Goal: Information Seeking & Learning: Compare options

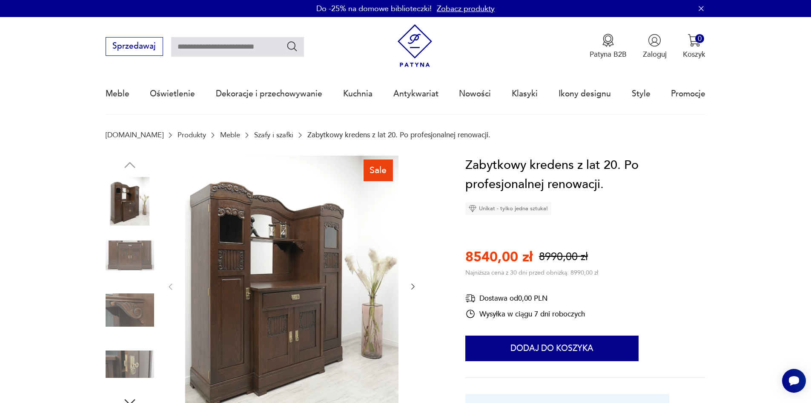
click at [220, 136] on link "Meble" at bounding box center [230, 135] width 20 height 8
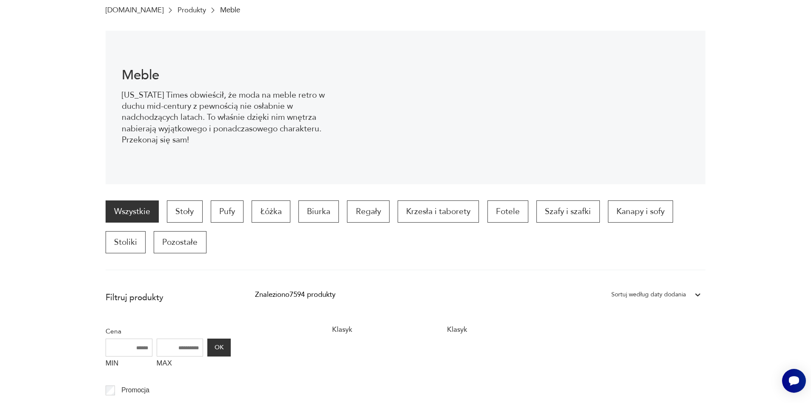
scroll to position [155, 0]
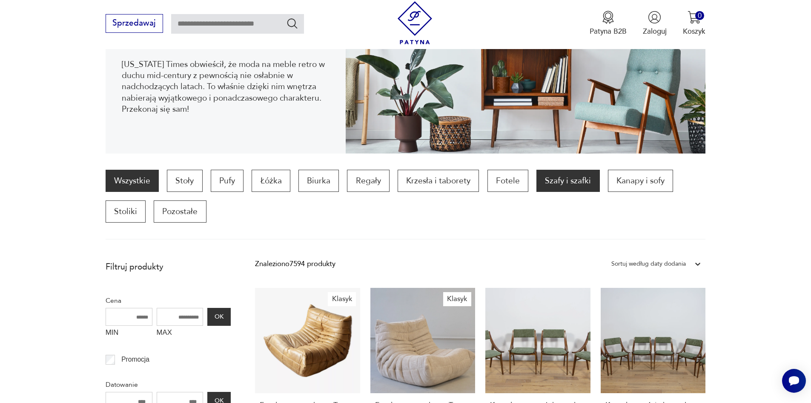
click at [547, 177] on p "Szafy i szafki" at bounding box center [568, 181] width 63 height 22
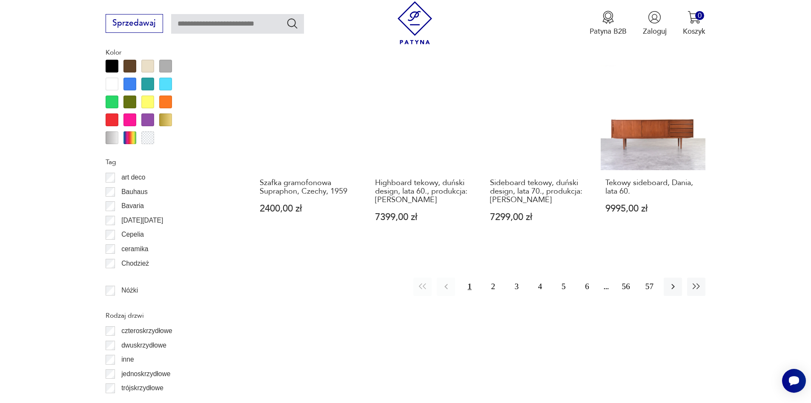
scroll to position [1008, 0]
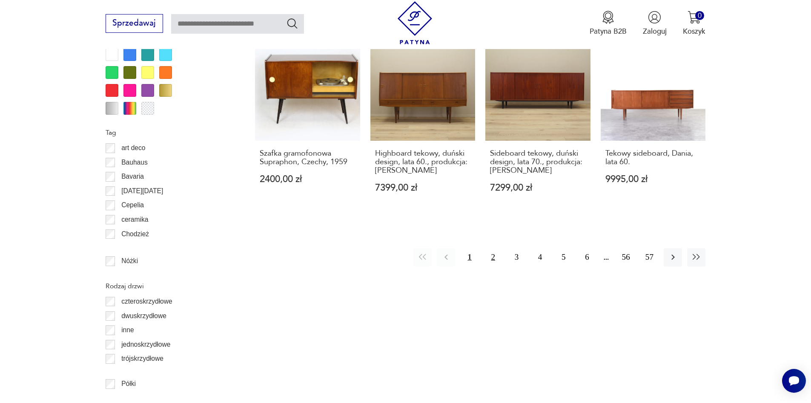
click at [492, 248] on button "2" at bounding box center [493, 257] width 18 height 18
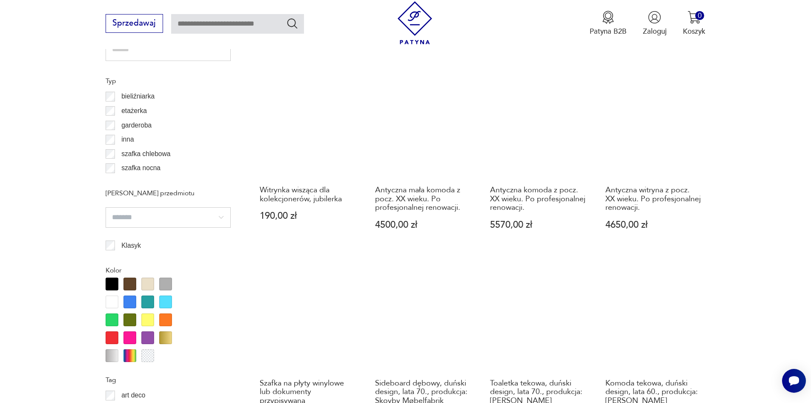
scroll to position [757, 0]
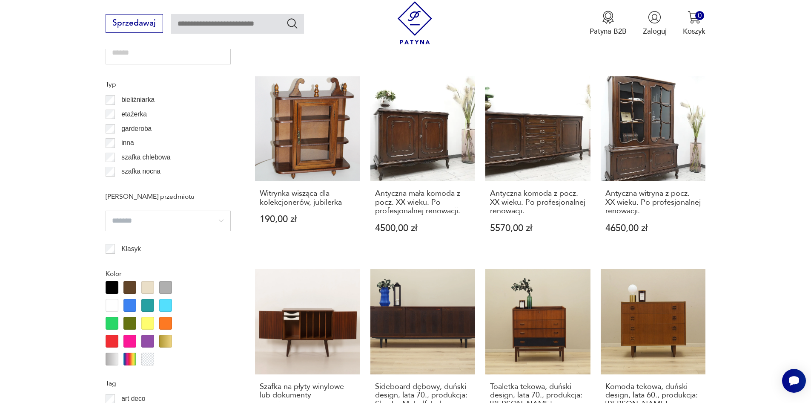
click at [204, 23] on input "text" at bounding box center [237, 24] width 133 height 20
type input "*****"
click at [291, 24] on icon "Szukaj" at bounding box center [292, 23] width 12 height 12
type input "*****"
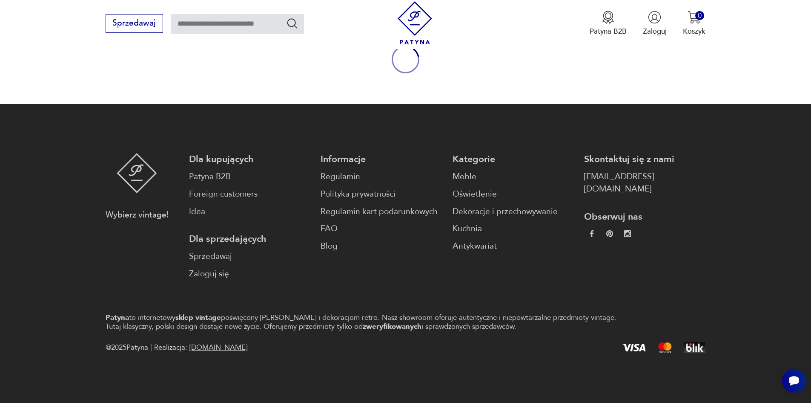
type input "*****"
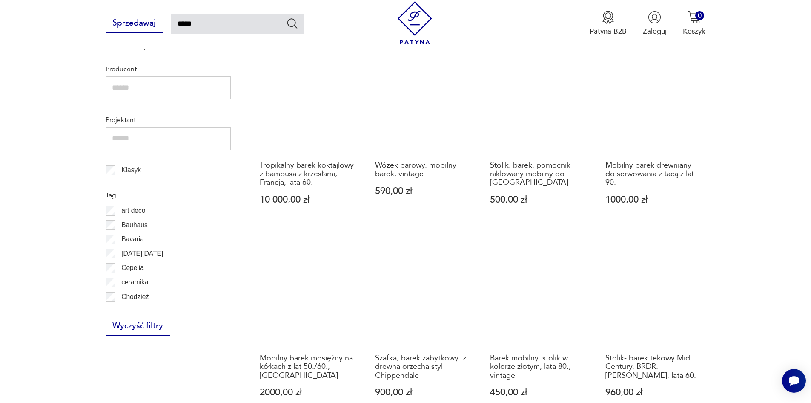
scroll to position [570, 0]
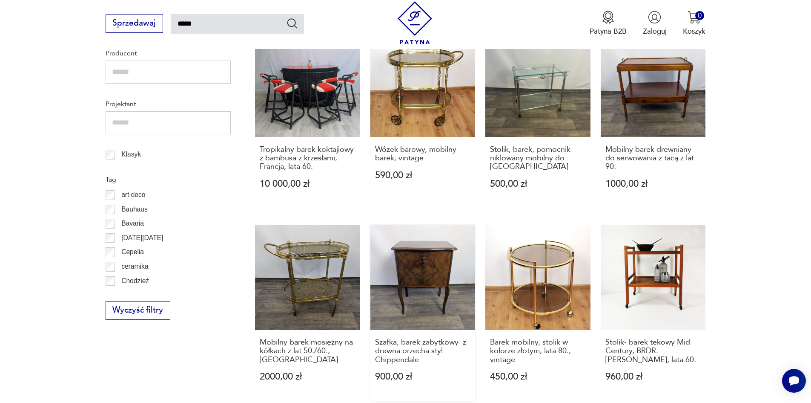
click at [424, 264] on link "Szafka, barek zabytkowy z drewna orzecha styl Chippendale 900,00 zł" at bounding box center [423, 312] width 105 height 176
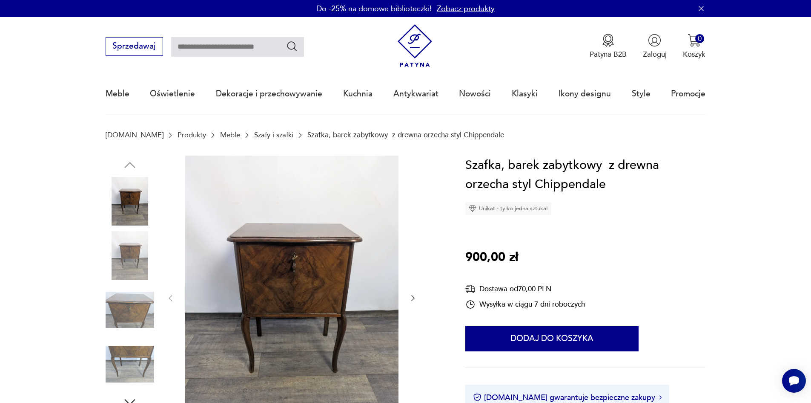
click at [413, 296] on icon "button" at bounding box center [412, 298] width 3 height 6
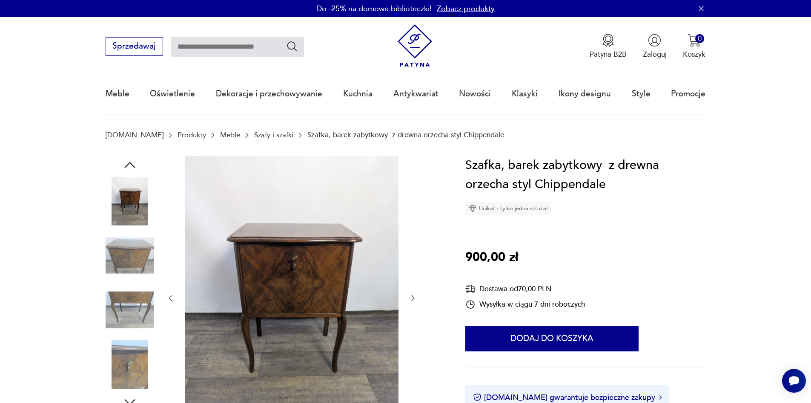
click at [413, 296] on icon "button" at bounding box center [412, 298] width 3 height 6
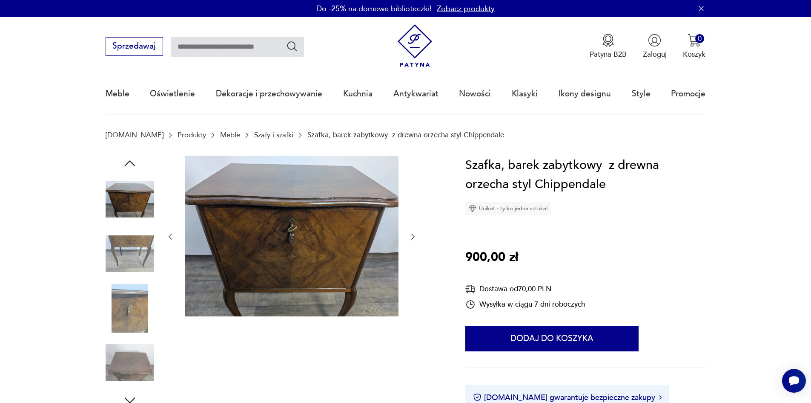
click at [413, 296] on div at bounding box center [291, 236] width 251 height 162
click at [131, 364] on img at bounding box center [130, 362] width 49 height 49
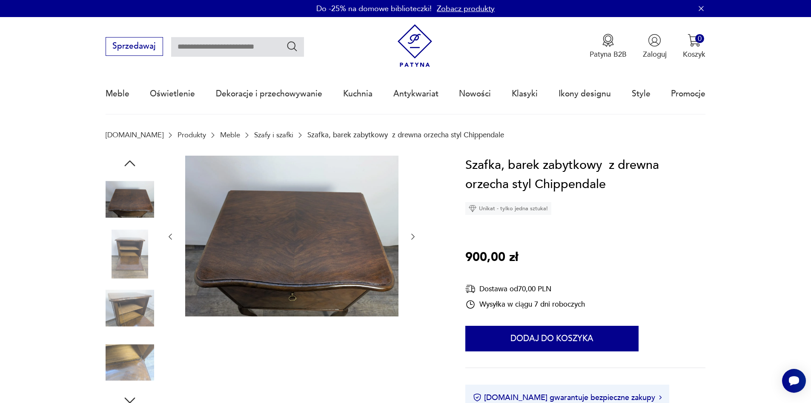
click at [128, 250] on img at bounding box center [130, 253] width 49 height 49
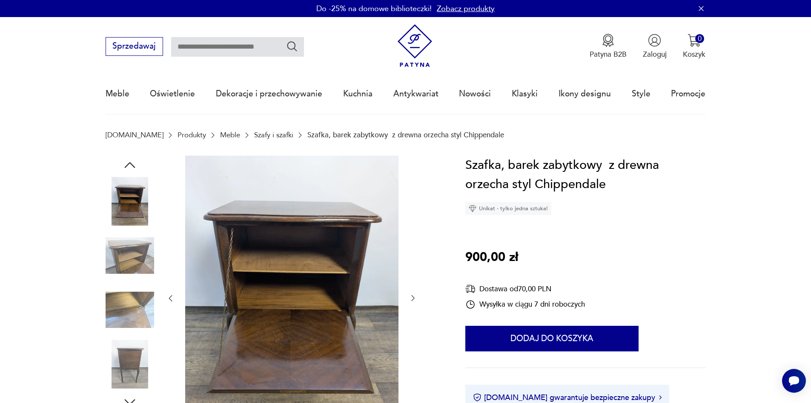
type input "*****"
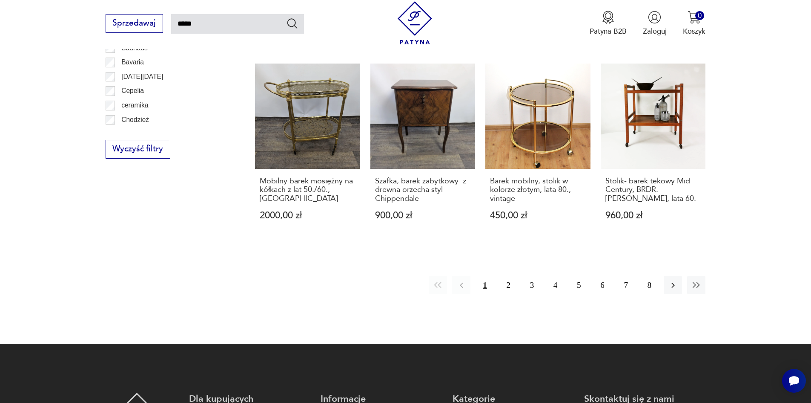
scroll to position [741, 0]
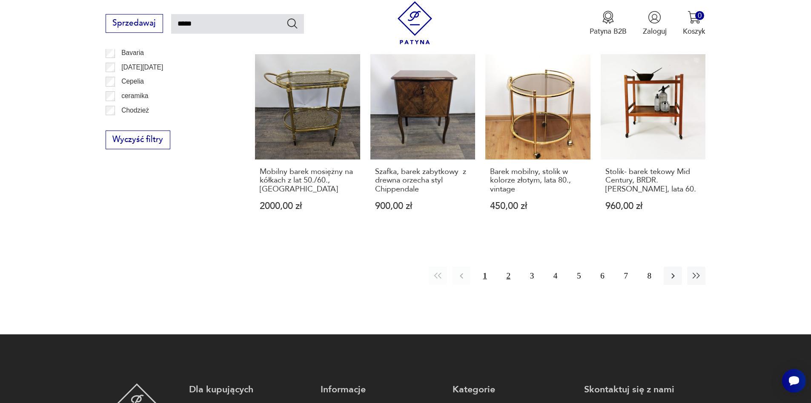
click at [507, 276] on button "2" at bounding box center [509, 275] width 18 height 18
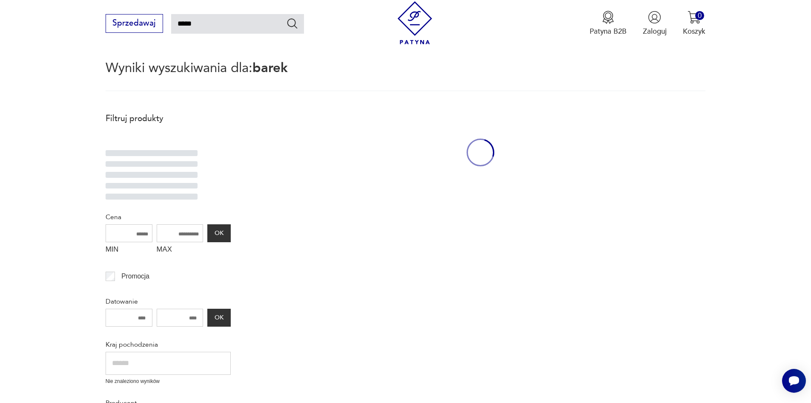
scroll to position [49, 0]
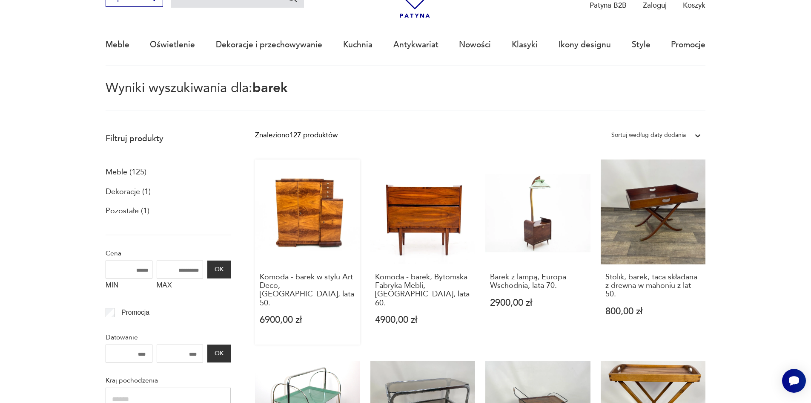
click at [293, 205] on link "Komoda - barek w stylu Art Deco, Polska, lata 50. 6900,00 zł" at bounding box center [307, 251] width 105 height 185
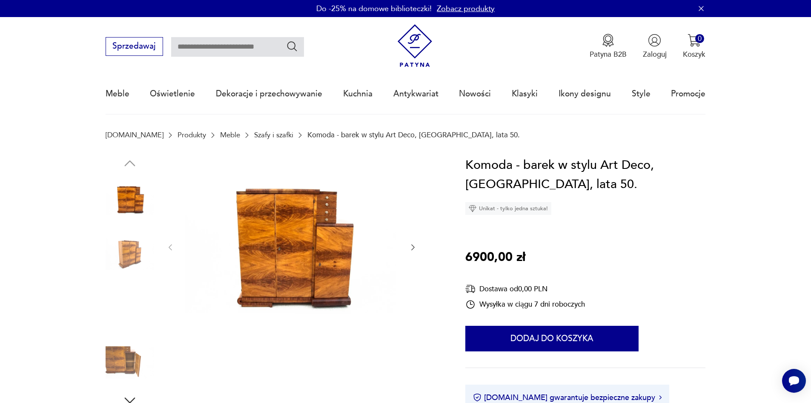
click at [287, 236] on img at bounding box center [291, 246] width 213 height 182
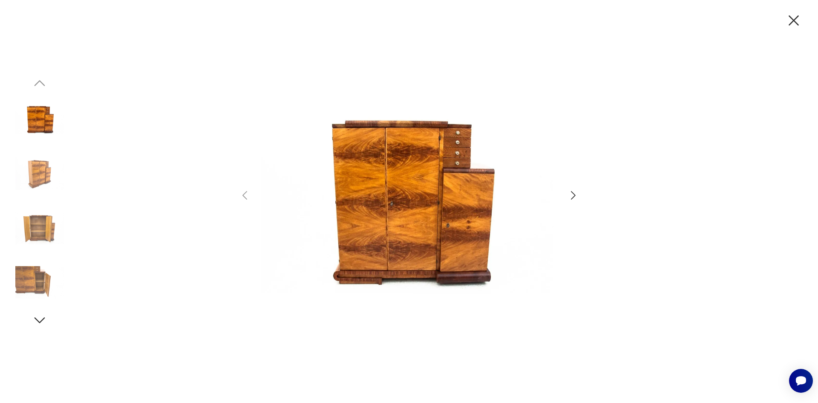
click at [571, 194] on icon "button" at bounding box center [573, 195] width 12 height 12
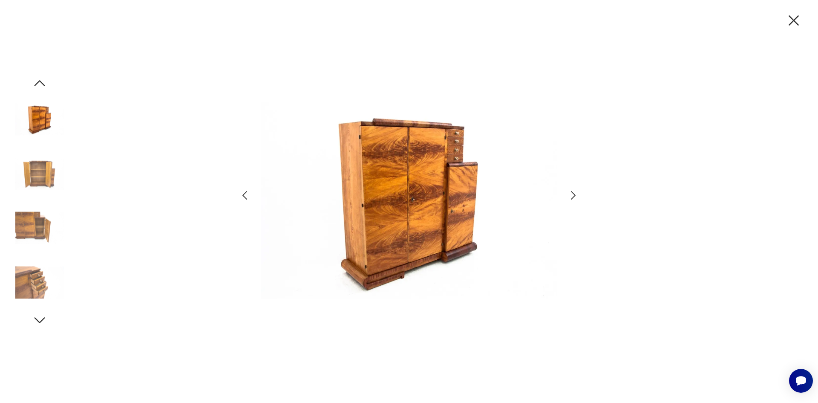
click at [571, 194] on icon "button" at bounding box center [573, 195] width 12 height 12
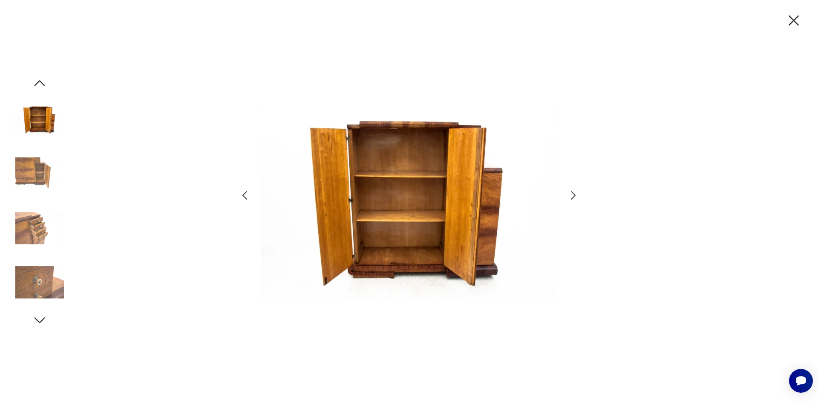
click at [571, 194] on icon "button" at bounding box center [573, 195] width 12 height 12
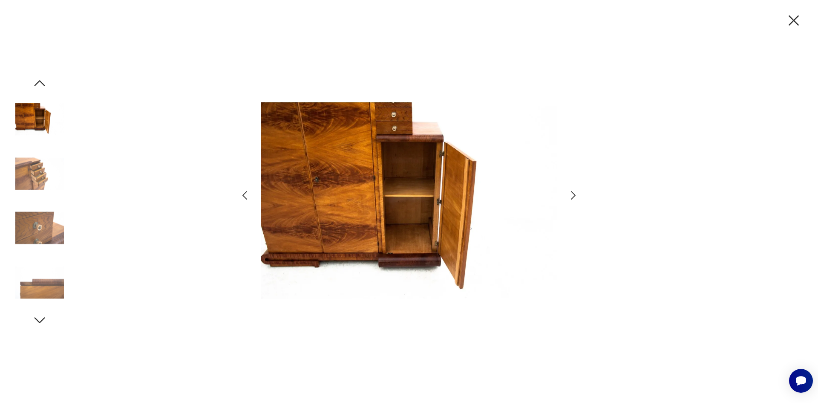
click at [571, 194] on icon "button" at bounding box center [573, 195] width 12 height 12
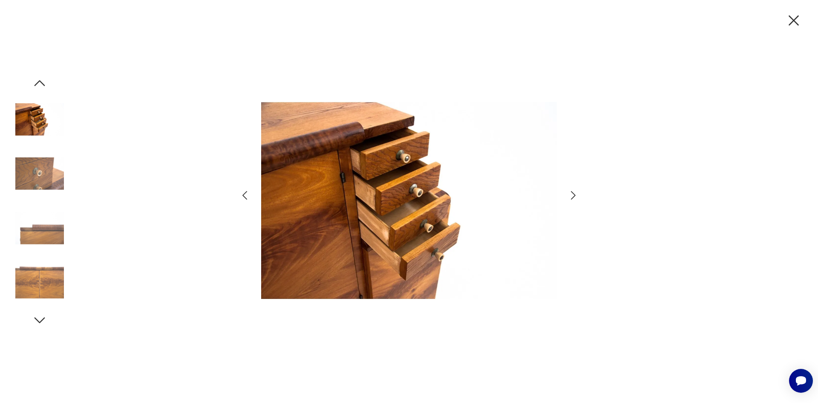
click at [571, 194] on icon "button" at bounding box center [573, 195] width 12 height 12
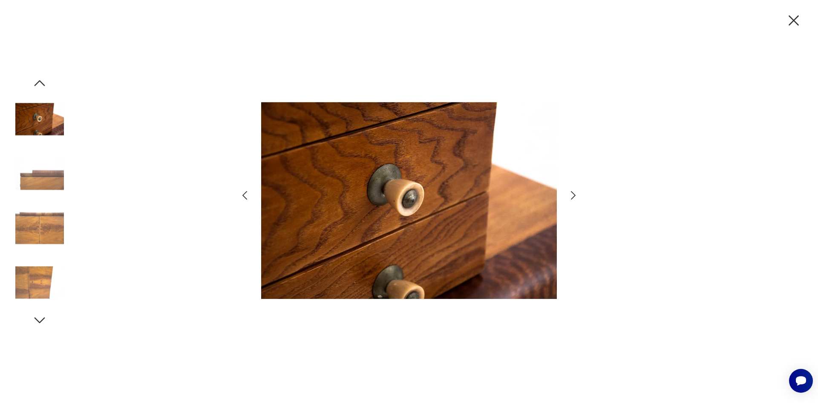
click at [794, 18] on icon "button" at bounding box center [794, 21] width 18 height 18
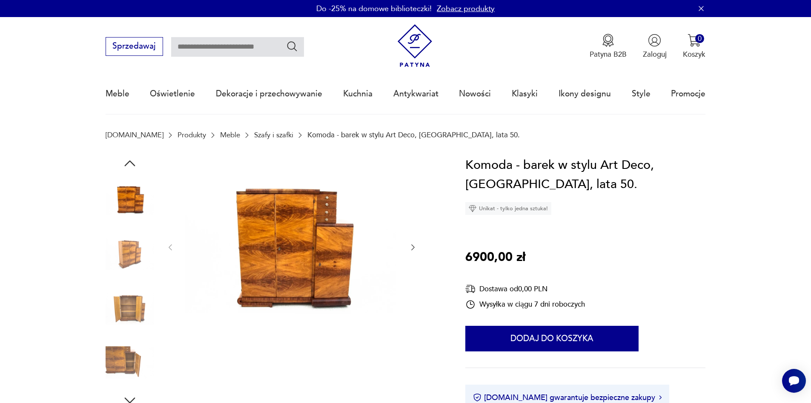
type input "*****"
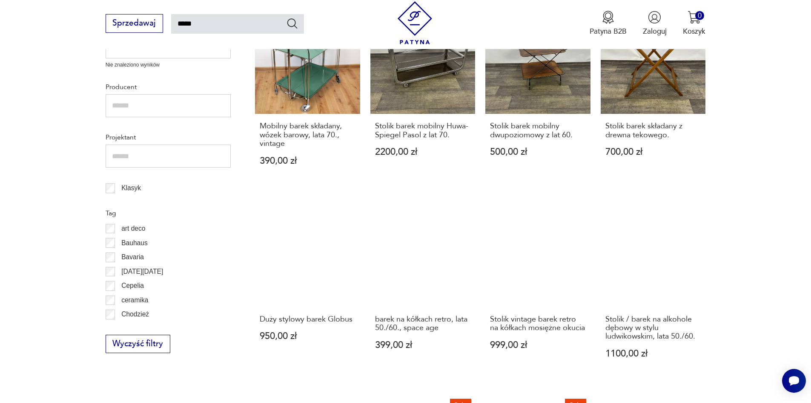
scroll to position [432, 0]
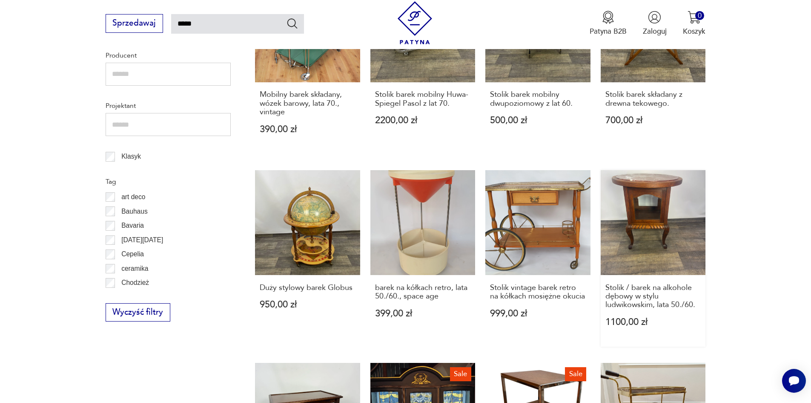
click at [637, 194] on link "Stolik / barek na alkohole dębowy w stylu ludwikowskim, lata 50./60. 1100,00 zł" at bounding box center [653, 258] width 105 height 176
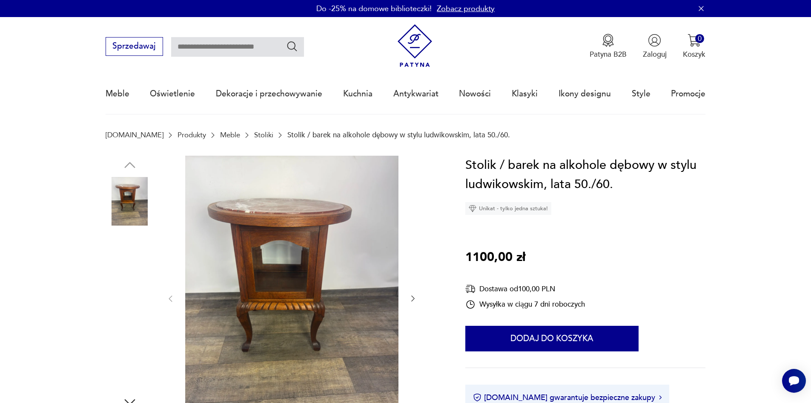
click at [267, 229] on img at bounding box center [291, 297] width 213 height 285
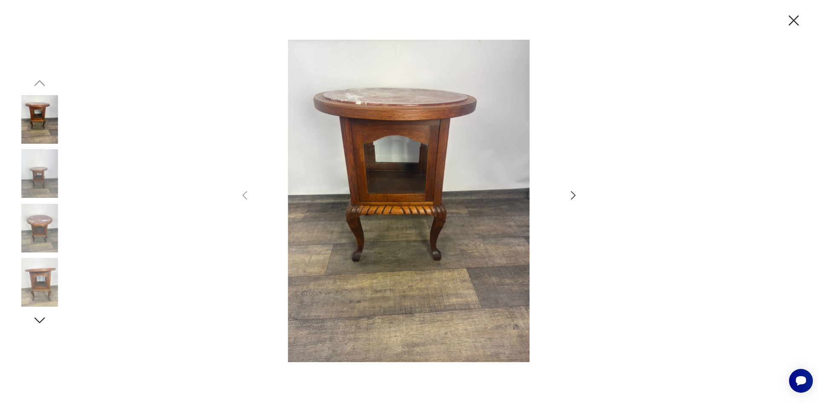
click at [570, 194] on icon "button" at bounding box center [573, 195] width 12 height 12
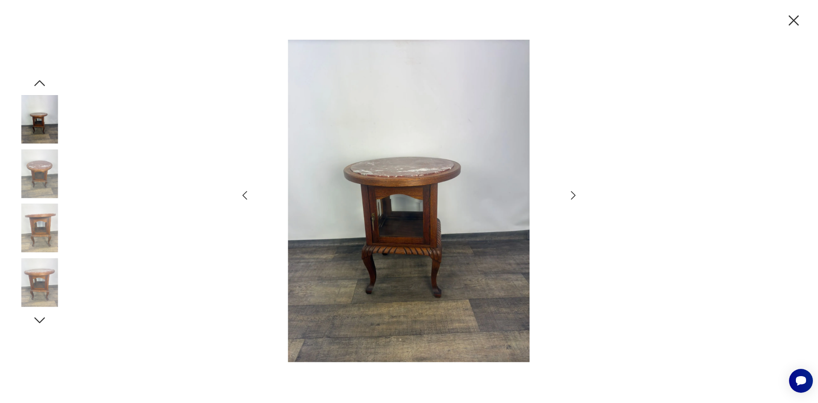
click at [570, 194] on icon "button" at bounding box center [573, 195] width 12 height 12
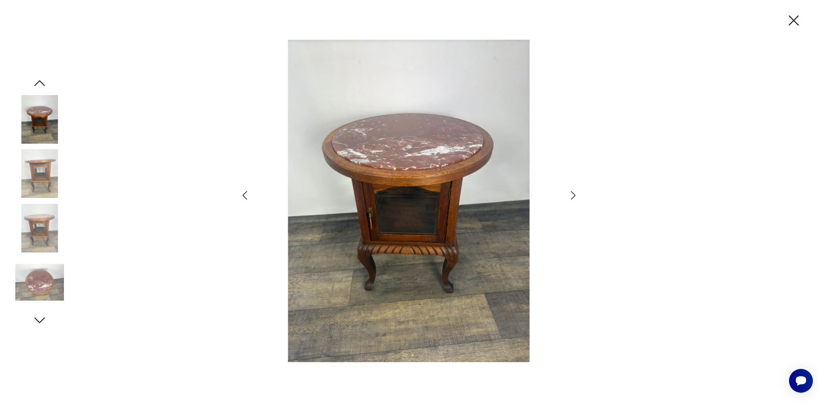
click at [570, 194] on icon "button" at bounding box center [573, 195] width 12 height 12
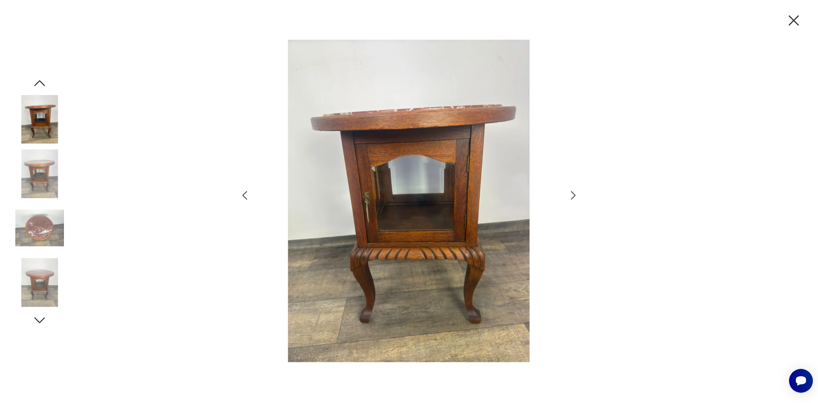
click at [570, 194] on icon "button" at bounding box center [573, 195] width 12 height 12
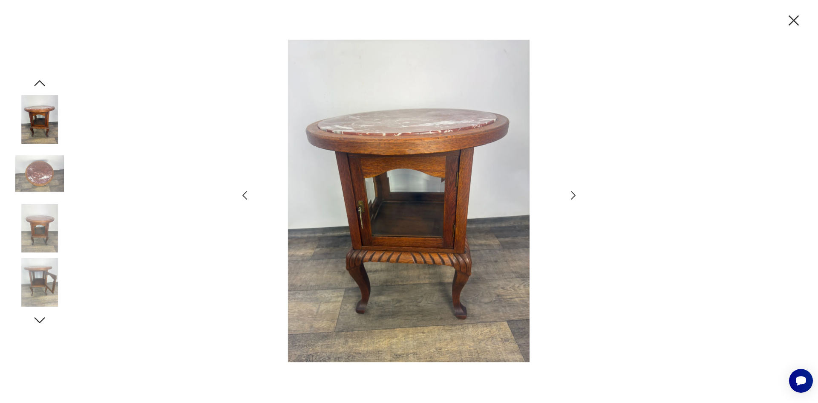
click at [570, 194] on icon "button" at bounding box center [573, 195] width 12 height 12
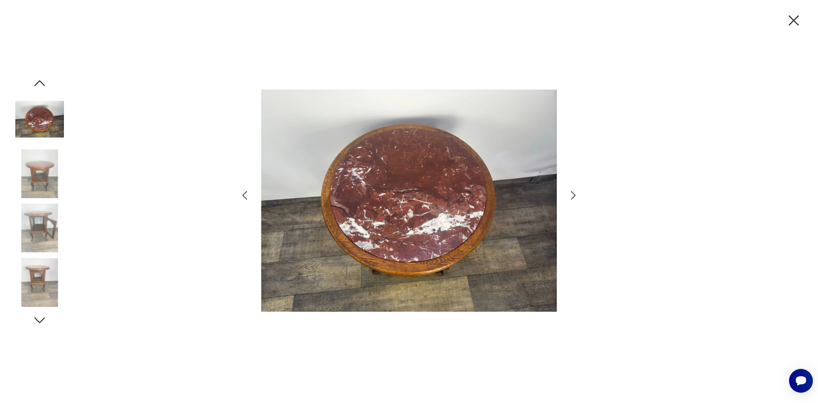
click at [570, 194] on icon "button" at bounding box center [573, 195] width 12 height 12
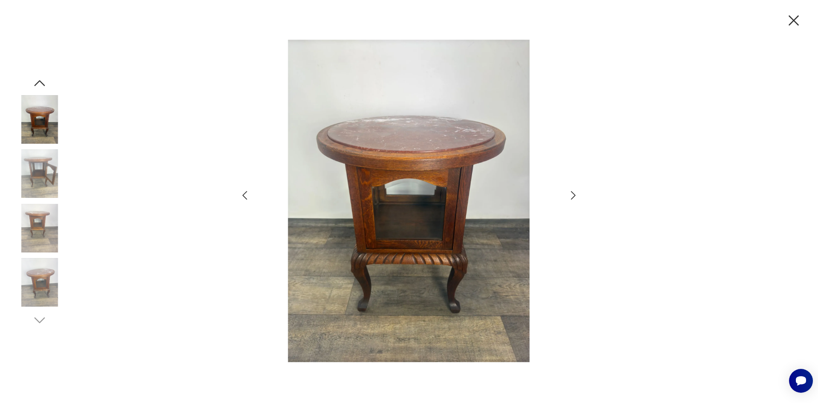
click at [570, 194] on icon "button" at bounding box center [573, 195] width 12 height 12
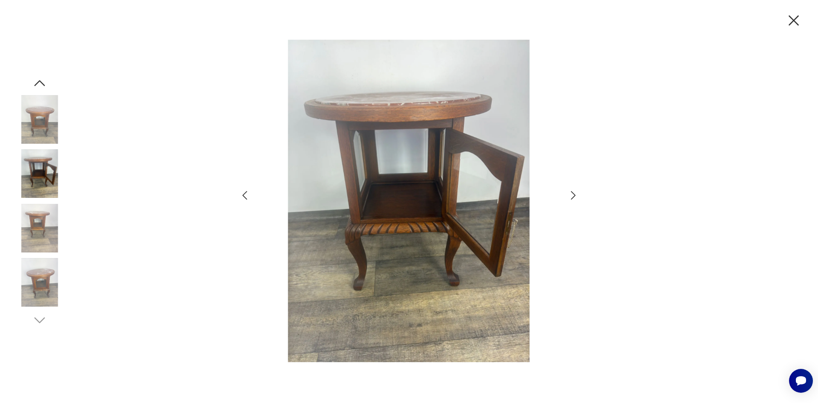
click at [570, 194] on icon "button" at bounding box center [573, 195] width 12 height 12
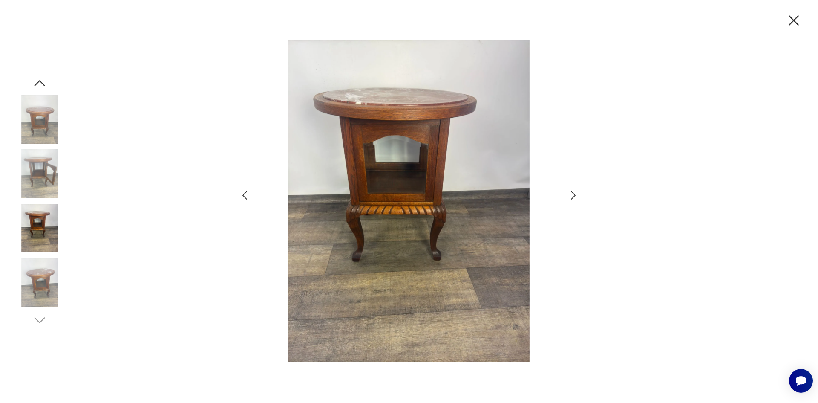
click at [792, 16] on icon "button" at bounding box center [794, 21] width 18 height 18
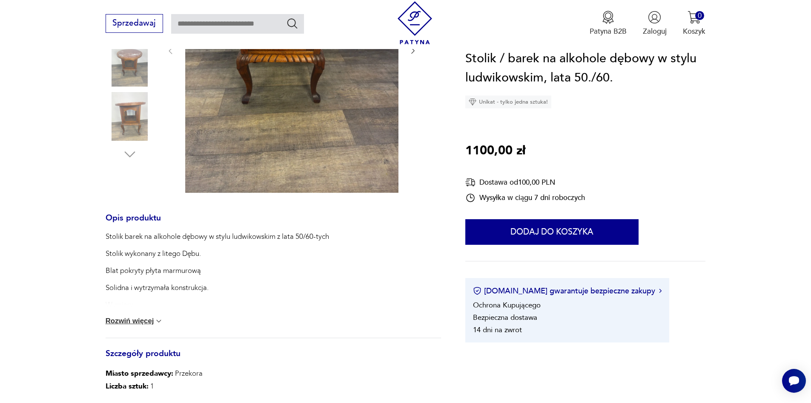
scroll to position [341, 0]
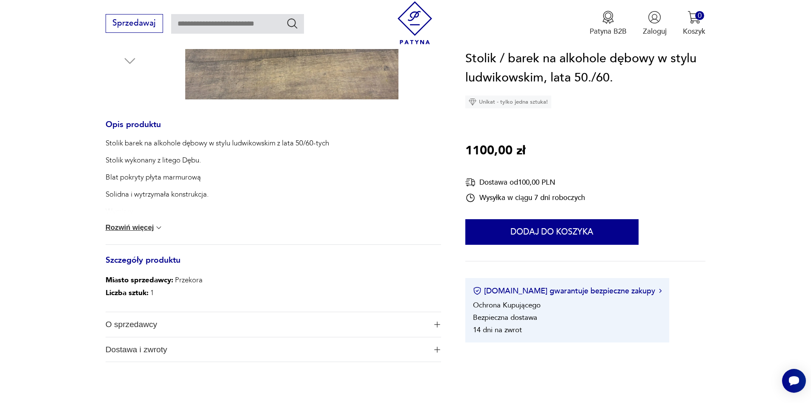
click at [144, 229] on button "Rozwiń więcej" at bounding box center [135, 227] width 58 height 9
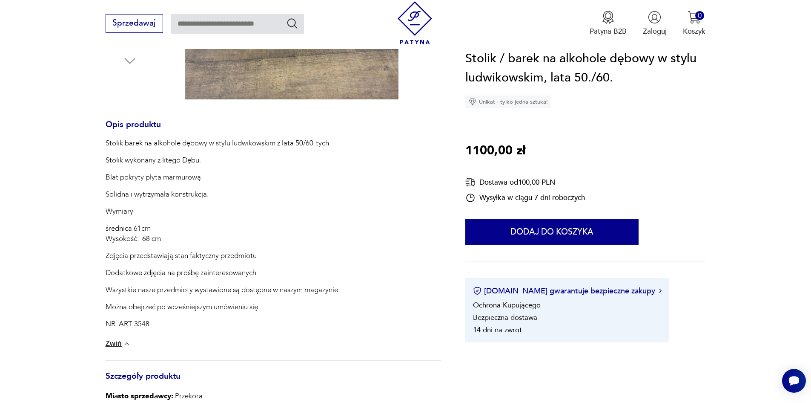
type input "*****"
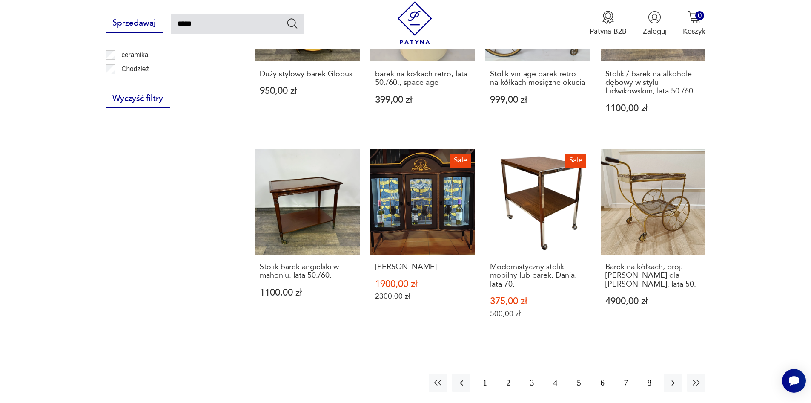
scroll to position [731, 0]
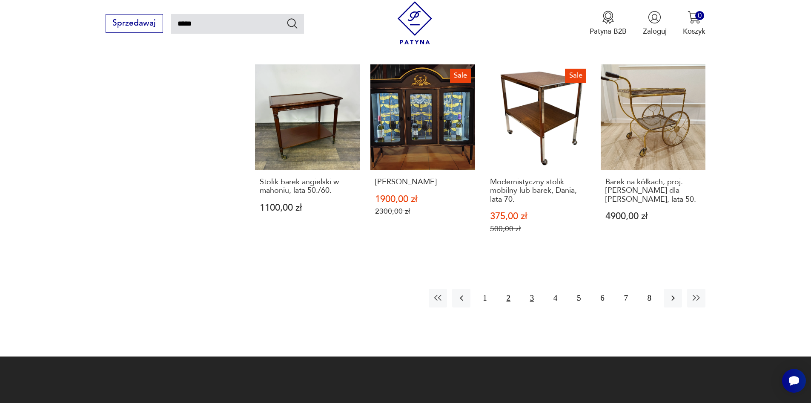
click at [531, 288] on button "3" at bounding box center [532, 297] width 18 height 18
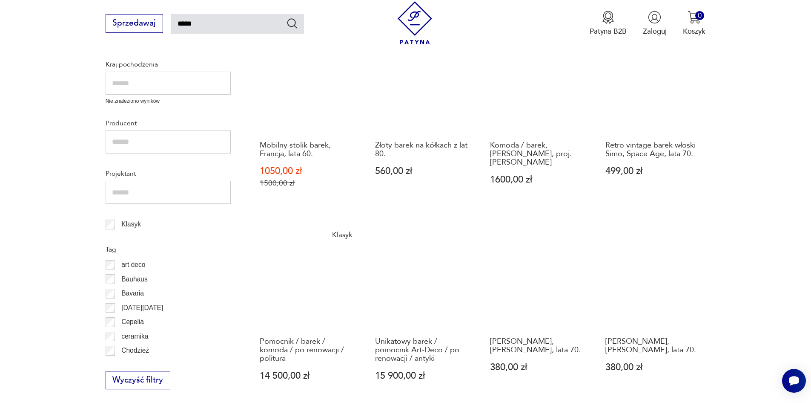
scroll to position [390, 0]
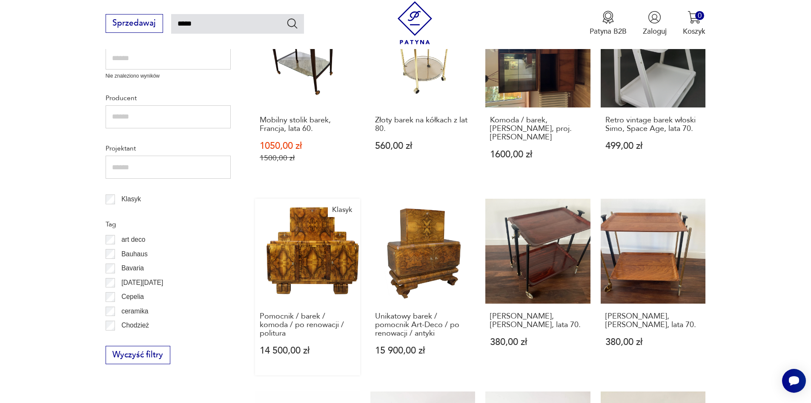
click at [318, 256] on link "Klasyk Pomocnik / barek / komoda / po renowacji / politura 14 500,00 zł" at bounding box center [307, 286] width 105 height 176
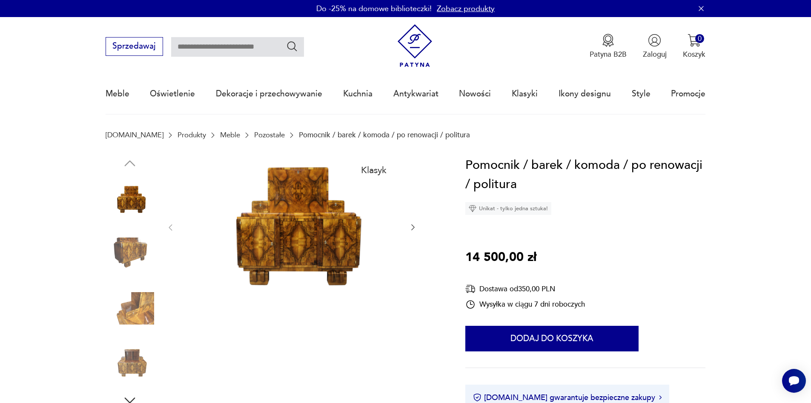
click at [310, 236] on img at bounding box center [291, 226] width 213 height 142
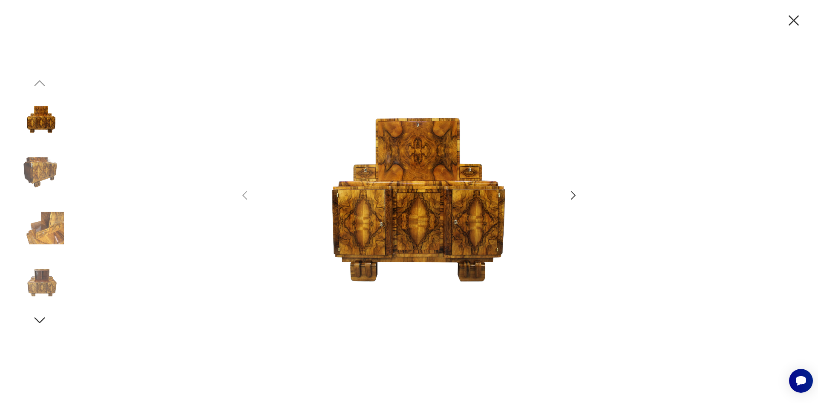
click at [572, 194] on icon "button" at bounding box center [573, 195] width 12 height 12
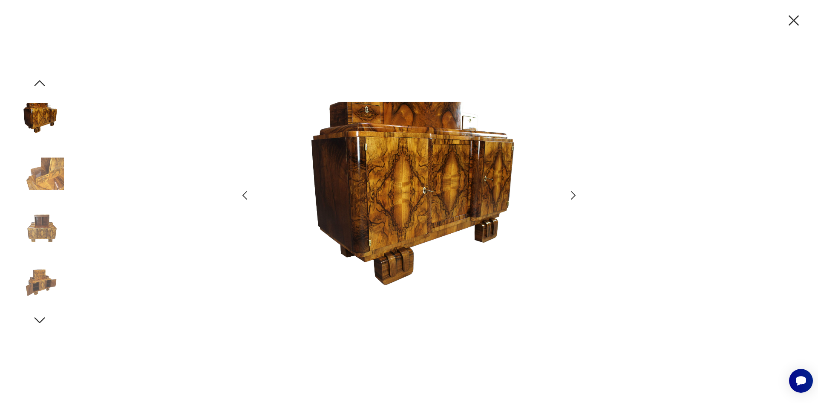
click at [572, 194] on icon "button" at bounding box center [573, 195] width 12 height 12
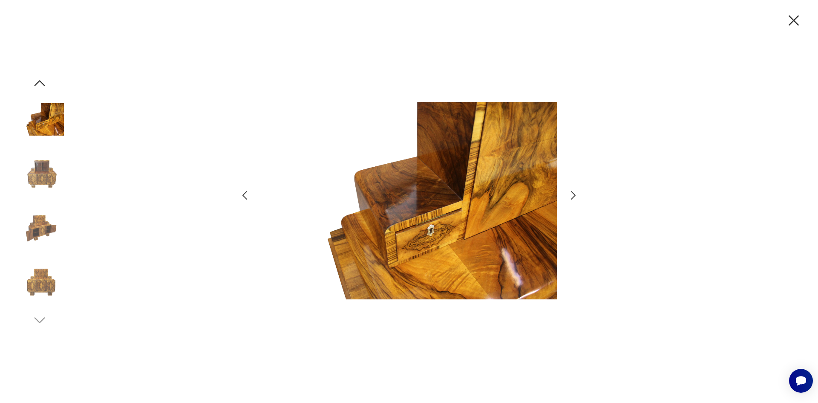
click at [572, 194] on icon "button" at bounding box center [573, 195] width 12 height 12
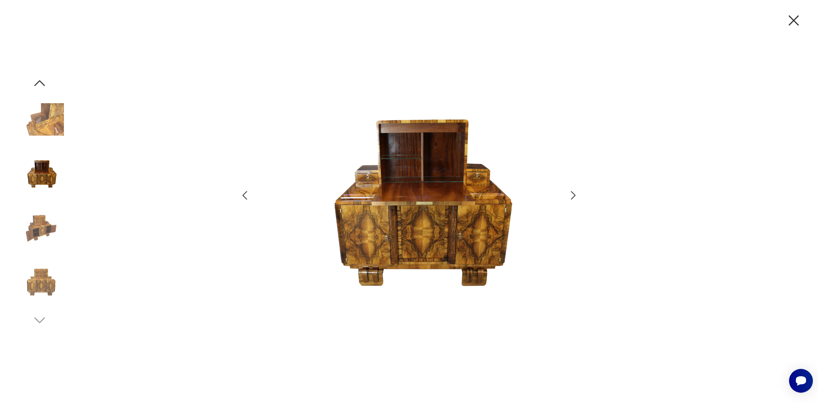
click at [572, 194] on icon "button" at bounding box center [573, 195] width 12 height 12
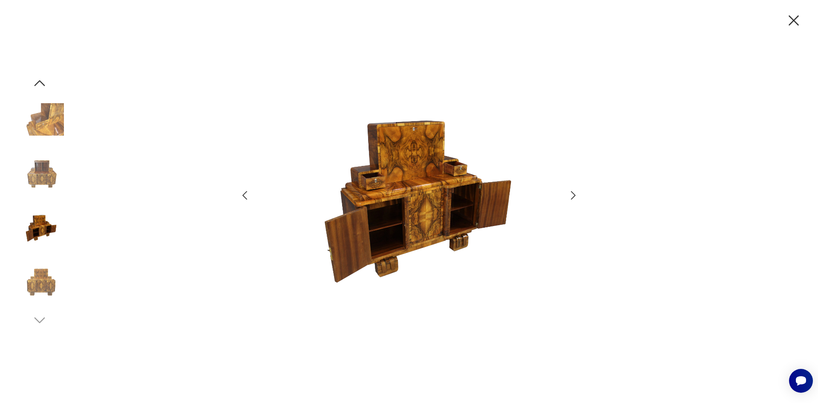
click at [572, 194] on icon "button" at bounding box center [573, 195] width 12 height 12
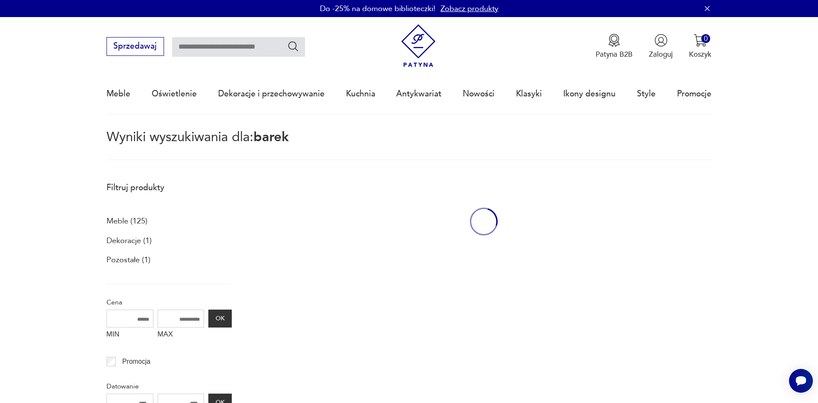
type input "*****"
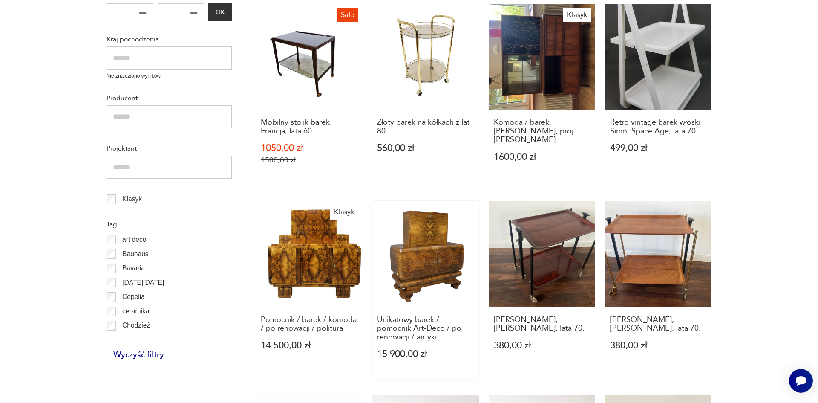
click at [430, 253] on link "Unikatowy barek / pomocnik Art-Deco / po renowacji / antyki 15 900,00 zł" at bounding box center [425, 290] width 106 height 178
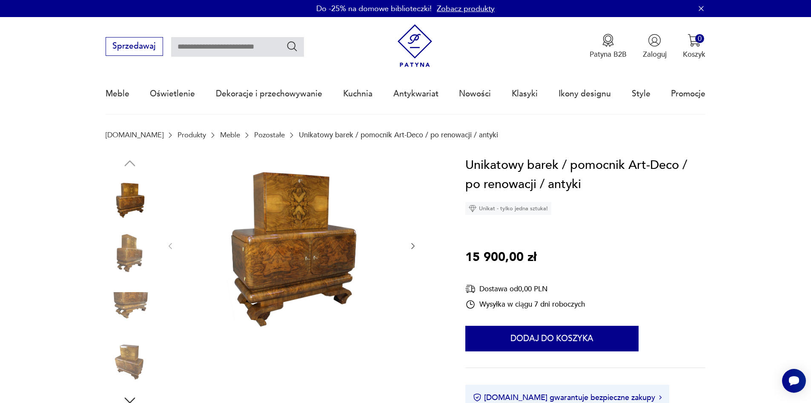
click at [292, 222] on img at bounding box center [291, 244] width 213 height 179
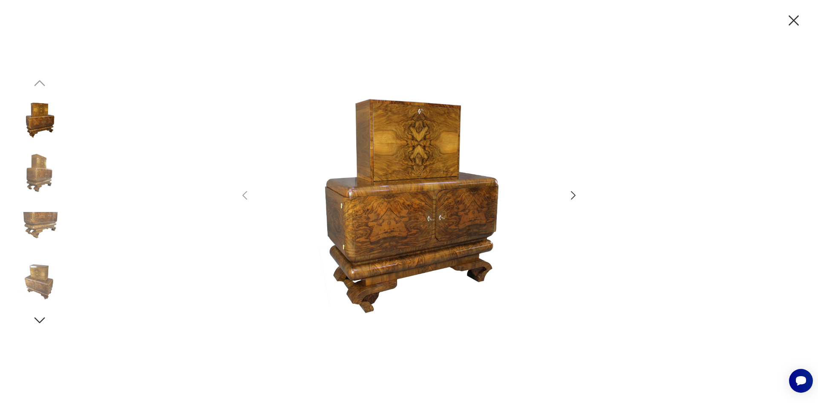
click at [573, 194] on icon "button" at bounding box center [573, 195] width 5 height 9
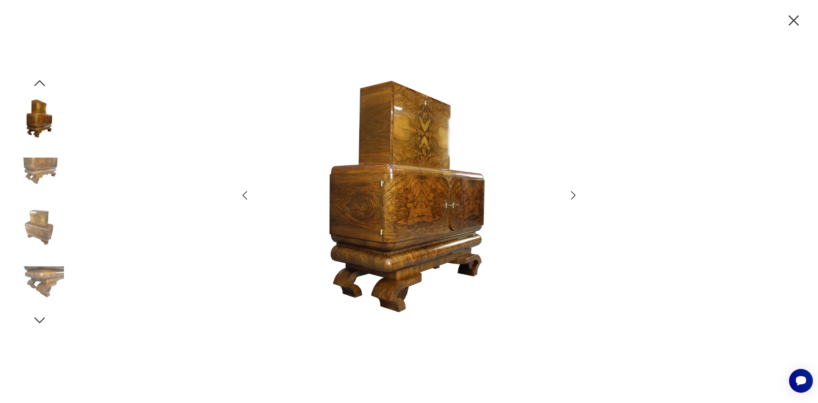
click at [573, 194] on icon "button" at bounding box center [573, 195] width 5 height 9
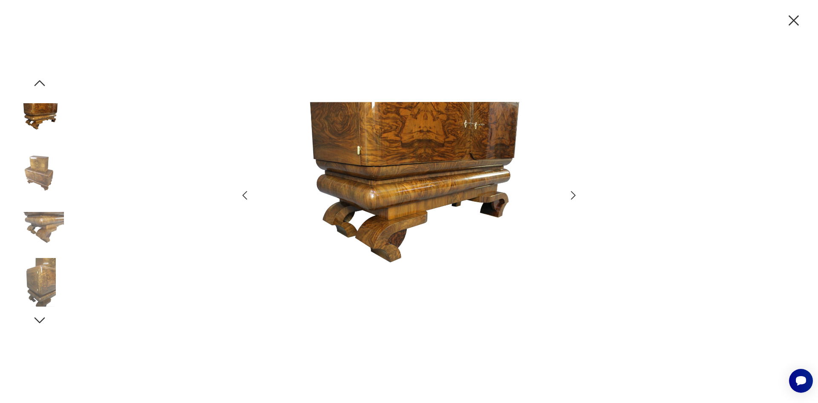
click at [573, 194] on icon "button" at bounding box center [573, 195] width 5 height 9
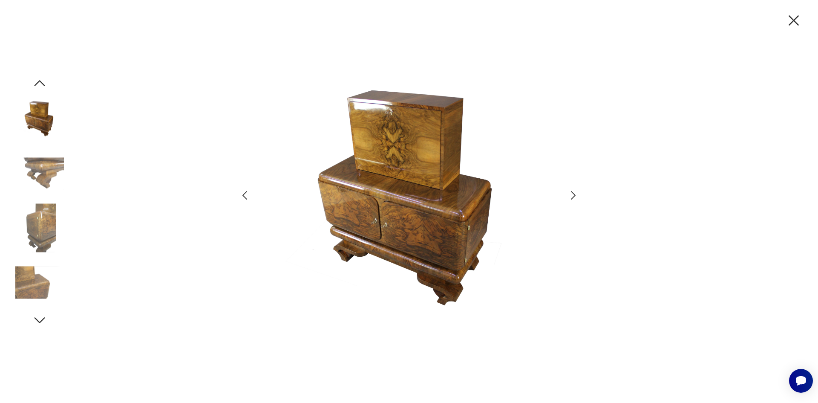
click at [573, 194] on icon "button" at bounding box center [573, 195] width 5 height 9
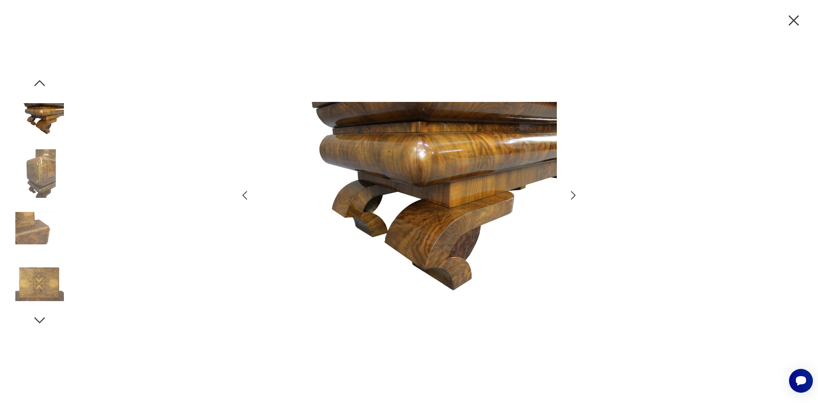
click at [573, 194] on icon "button" at bounding box center [573, 195] width 5 height 9
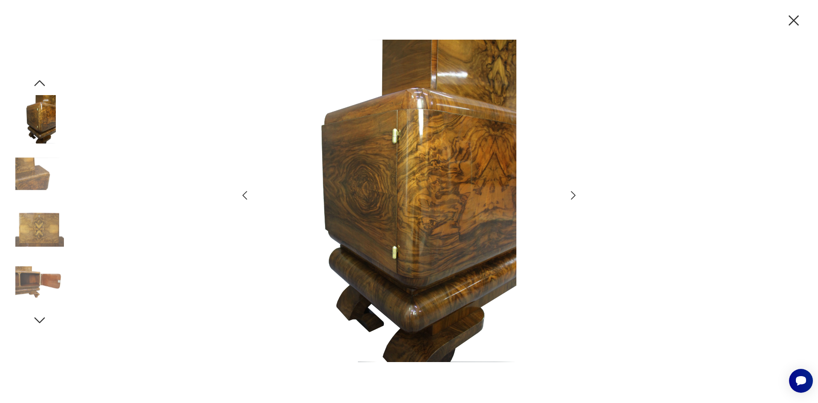
click at [573, 194] on icon "button" at bounding box center [573, 195] width 5 height 9
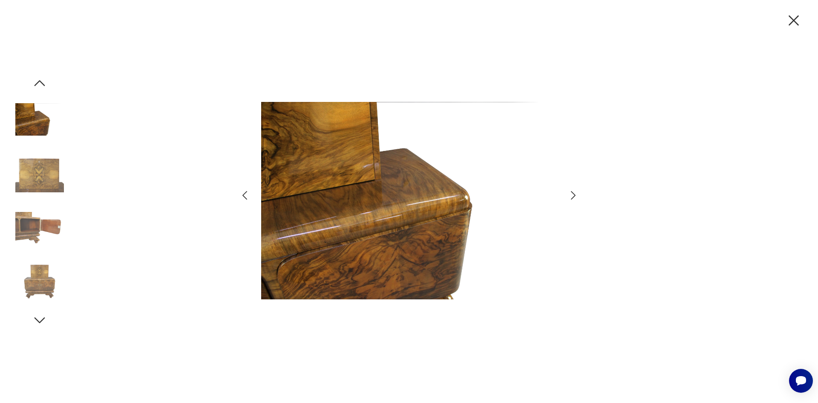
click at [573, 194] on icon "button" at bounding box center [573, 195] width 5 height 9
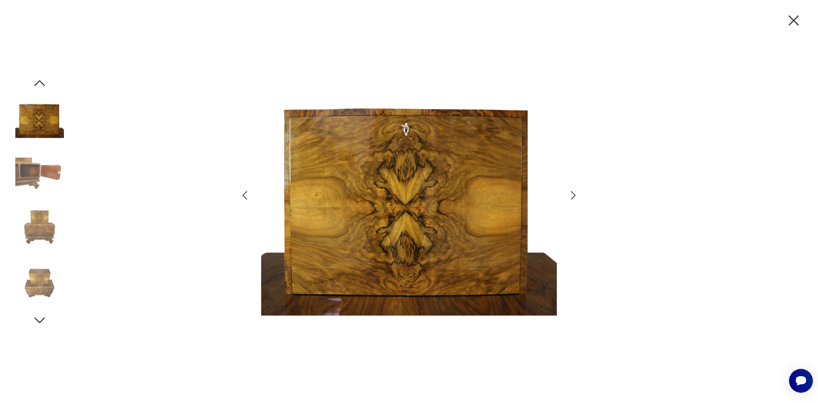
click at [573, 194] on icon "button" at bounding box center [573, 195] width 5 height 9
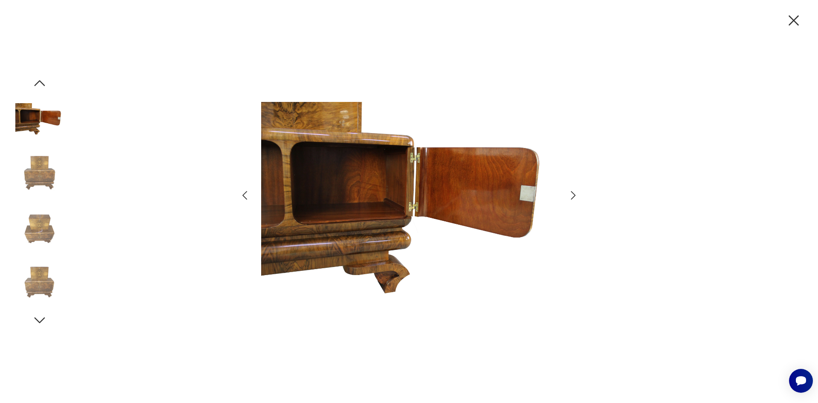
click at [573, 194] on icon "button" at bounding box center [573, 195] width 5 height 9
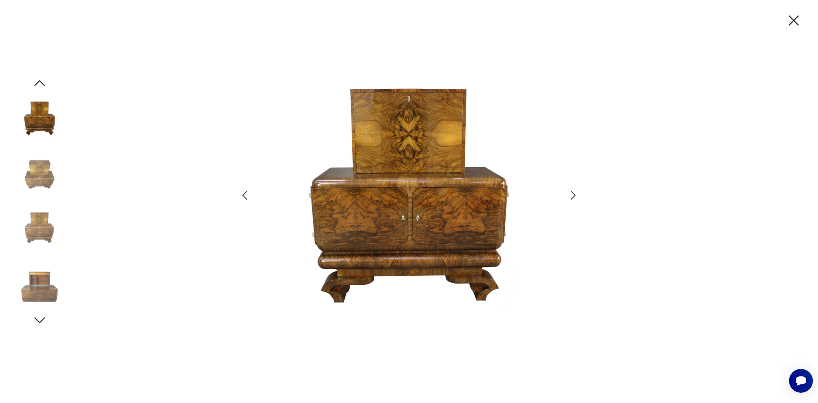
click at [573, 194] on icon "button" at bounding box center [573, 195] width 5 height 9
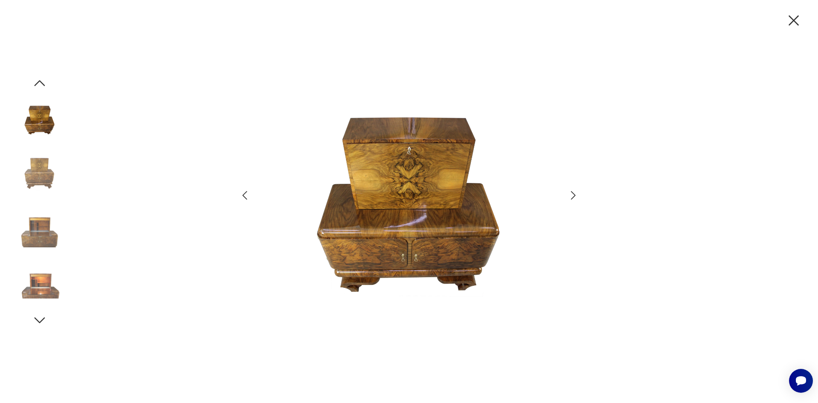
click at [573, 194] on icon "button" at bounding box center [573, 195] width 5 height 9
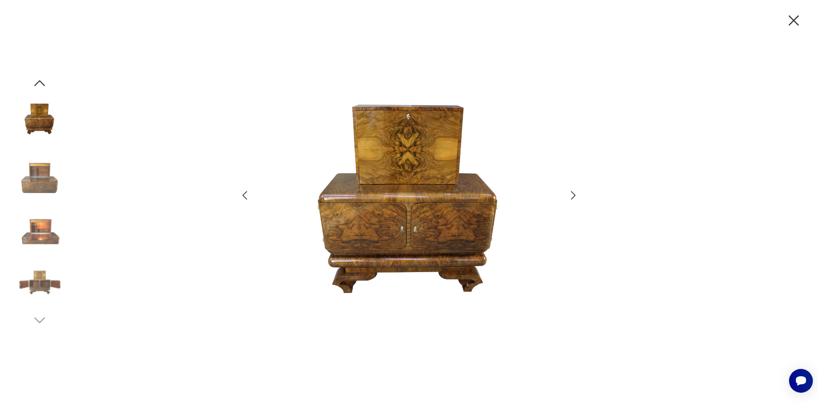
click at [573, 194] on icon "button" at bounding box center [573, 195] width 5 height 9
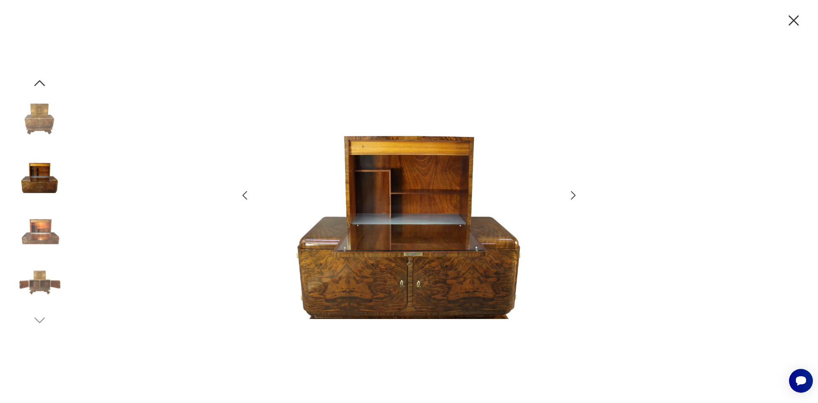
click at [572, 194] on icon "button" at bounding box center [573, 195] width 12 height 12
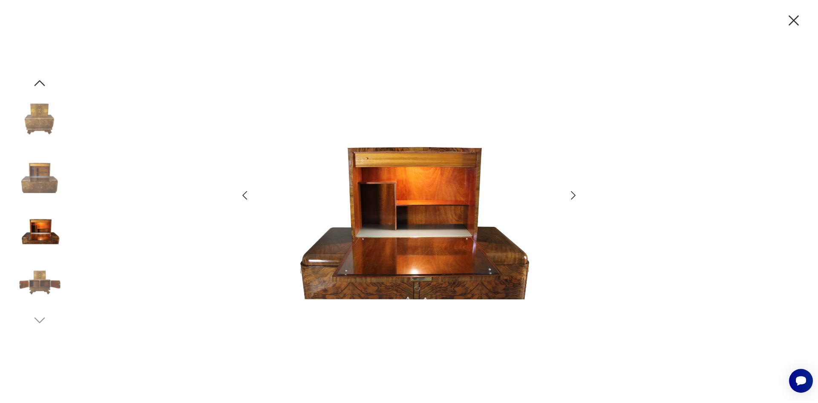
click at [790, 20] on icon "button" at bounding box center [794, 21] width 18 height 18
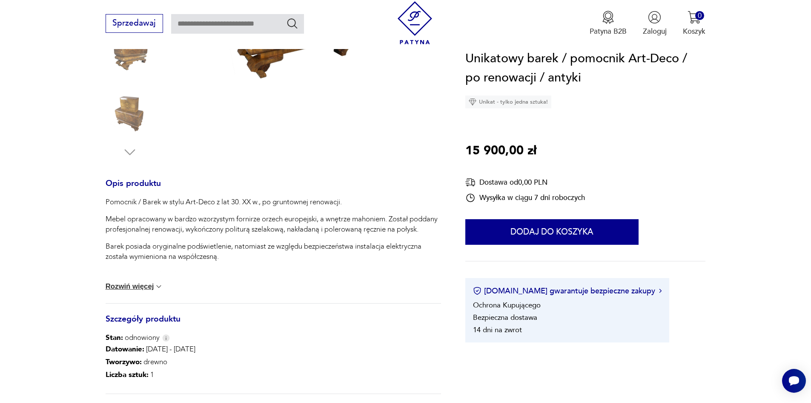
scroll to position [256, 0]
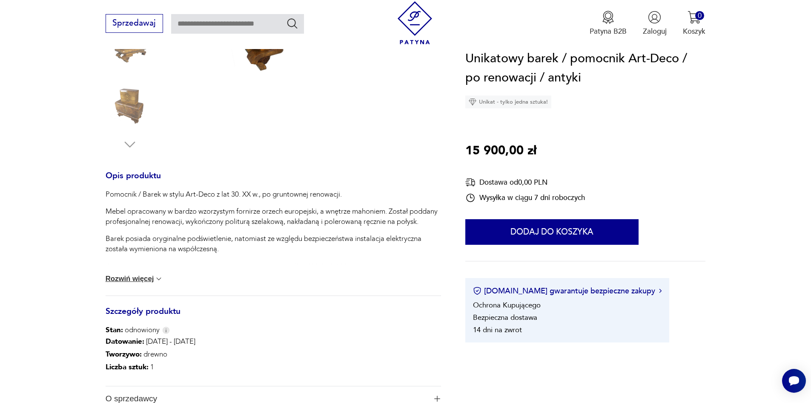
click at [115, 280] on button "Rozwiń więcej" at bounding box center [135, 278] width 58 height 9
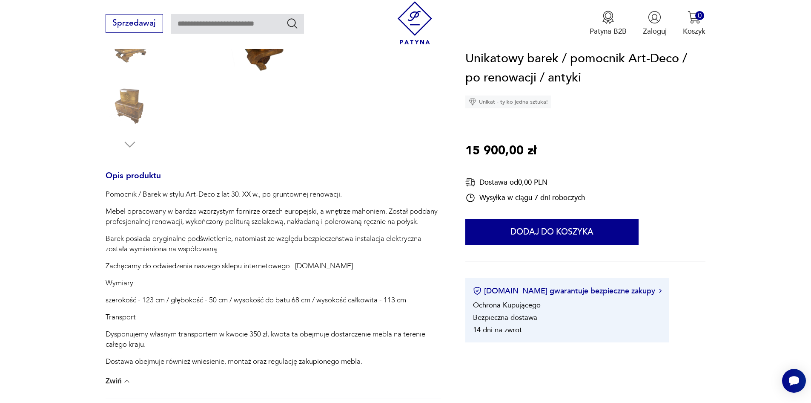
type input "*****"
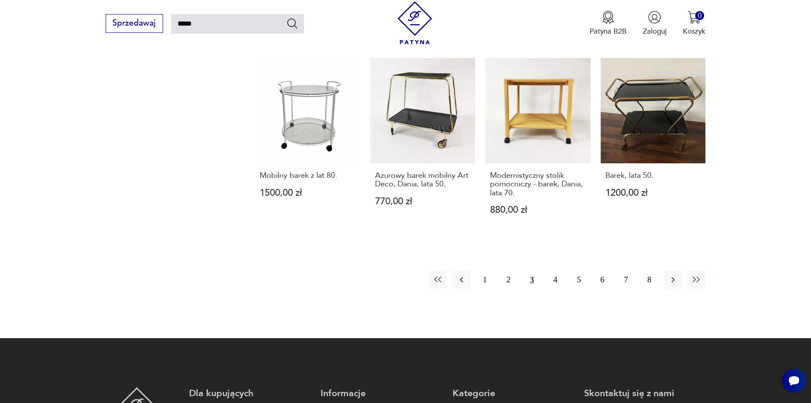
scroll to position [731, 0]
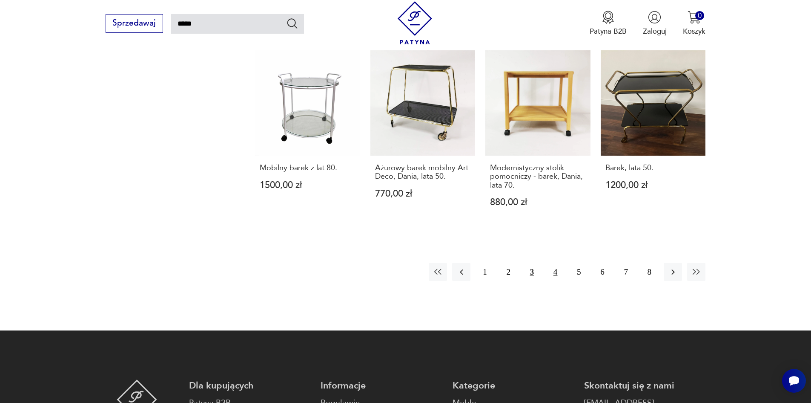
click at [556, 272] on button "4" at bounding box center [555, 271] width 18 height 18
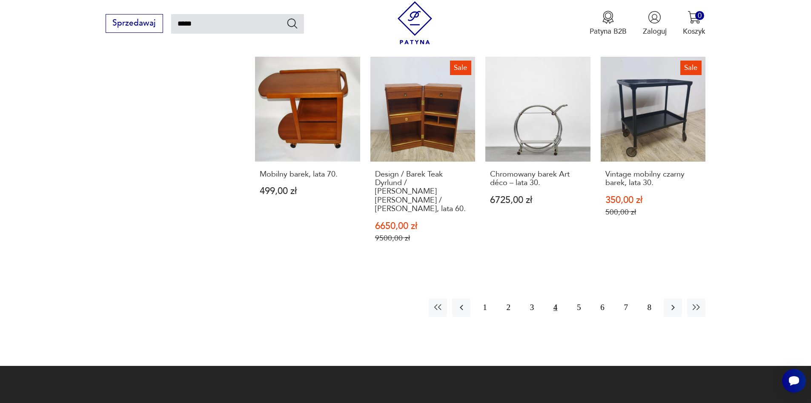
scroll to position [731, 0]
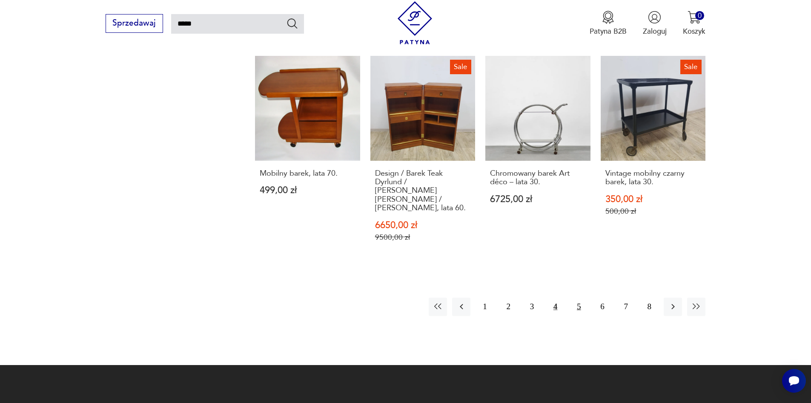
click at [578, 297] on button "5" at bounding box center [579, 306] width 18 height 18
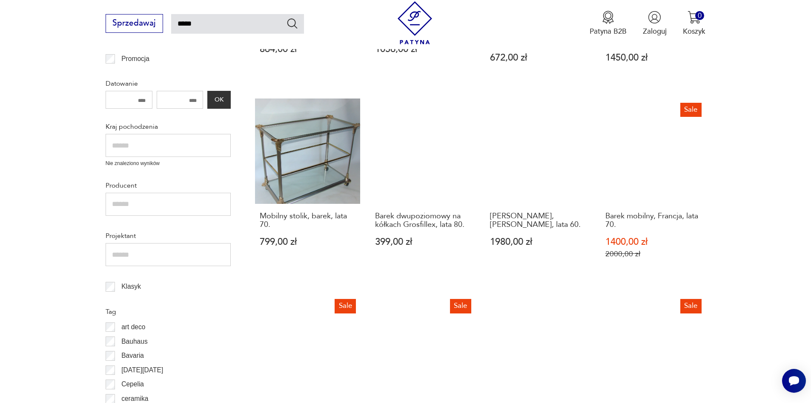
scroll to position [305, 0]
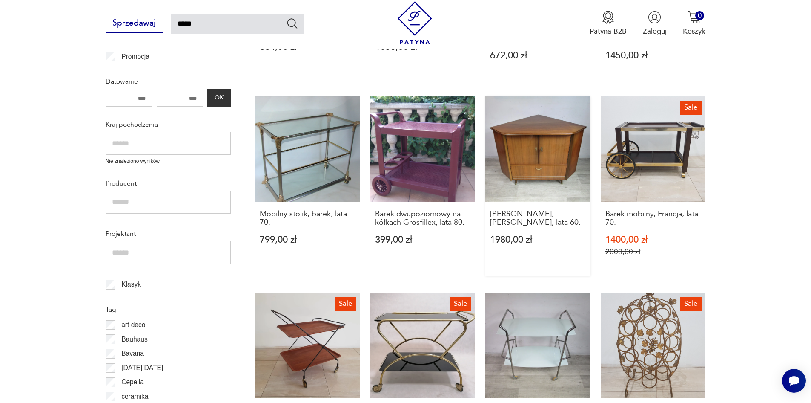
click at [544, 140] on link "Barek, Möbel-Fischer, lata 60. 1980,00 zł" at bounding box center [538, 186] width 105 height 180
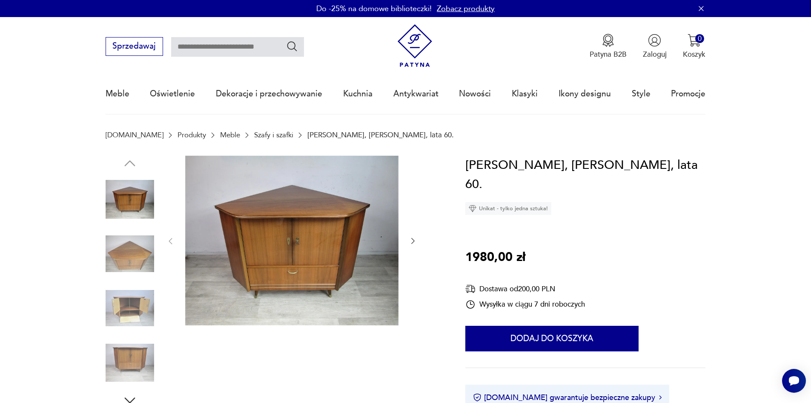
click at [299, 228] on img at bounding box center [291, 240] width 213 height 170
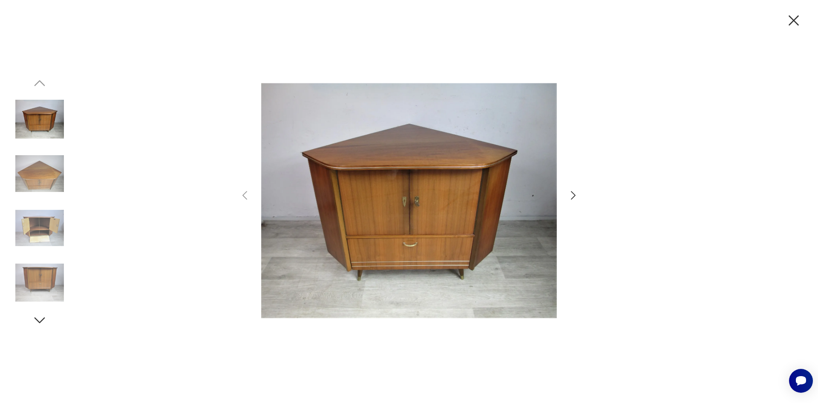
click at [574, 196] on icon "button" at bounding box center [573, 195] width 12 height 12
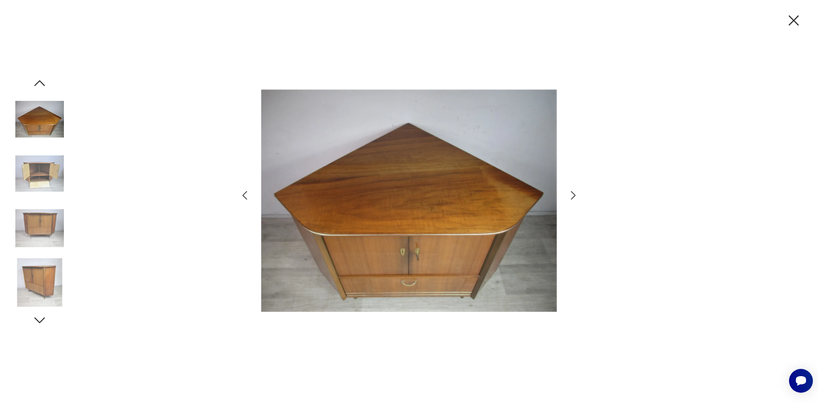
click at [574, 196] on icon "button" at bounding box center [573, 195] width 12 height 12
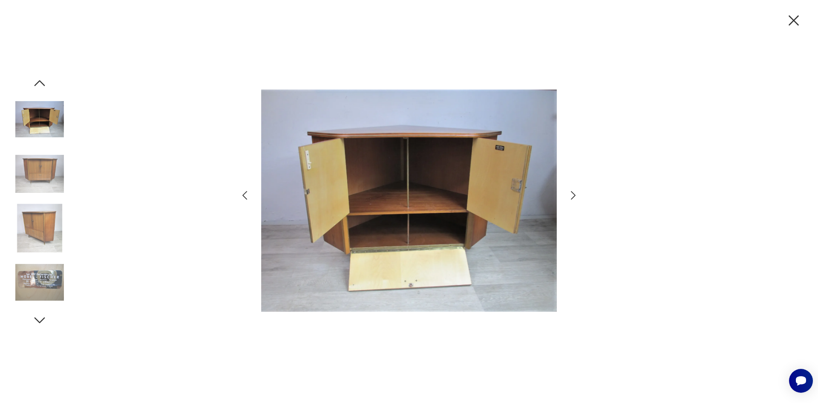
click at [574, 196] on icon "button" at bounding box center [573, 195] width 12 height 12
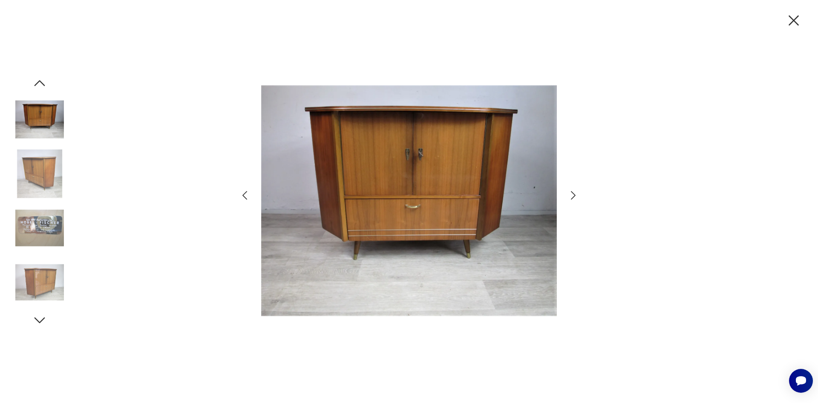
click at [574, 196] on icon "button" at bounding box center [573, 195] width 12 height 12
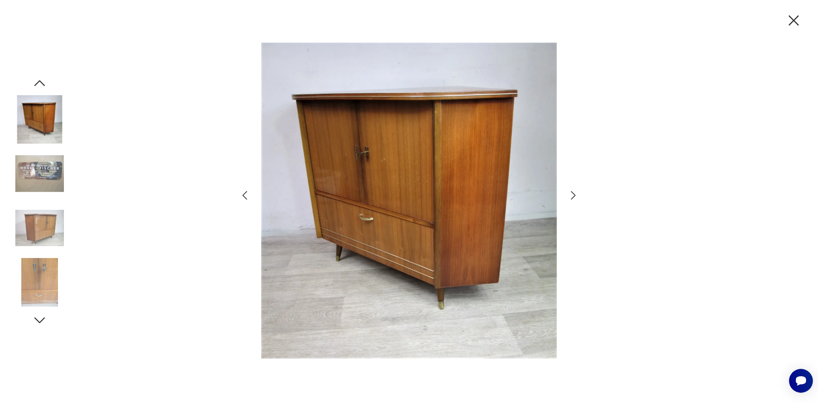
click at [795, 17] on icon "button" at bounding box center [794, 21] width 18 height 18
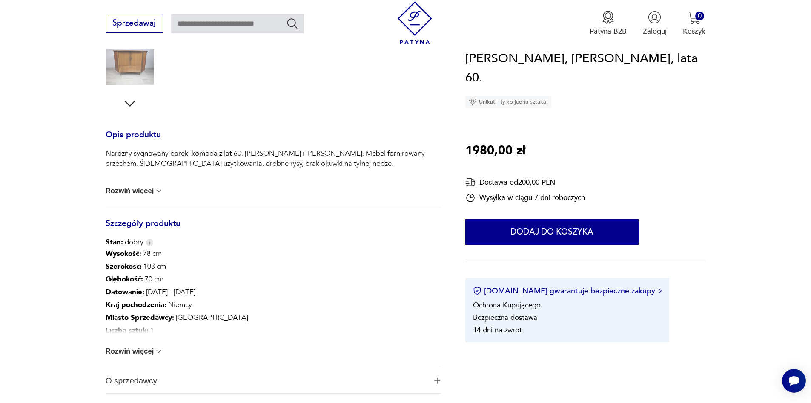
scroll to position [298, 0]
type input "*****"
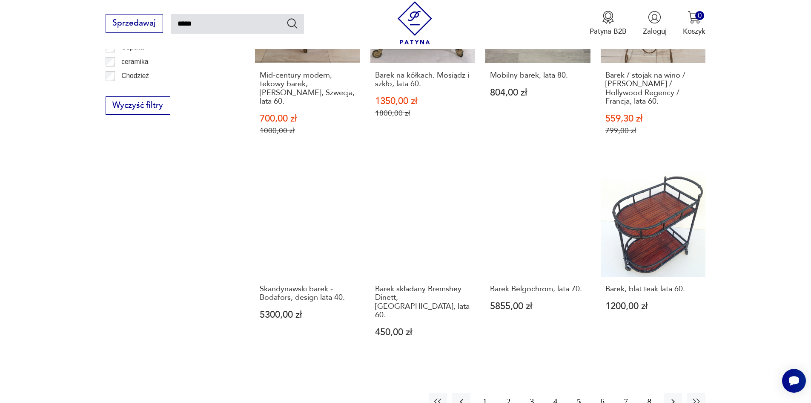
scroll to position [645, 0]
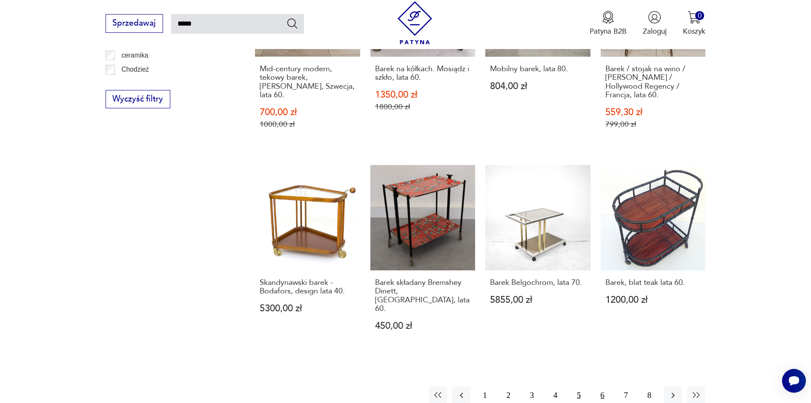
click at [602, 386] on button "6" at bounding box center [602, 395] width 18 height 18
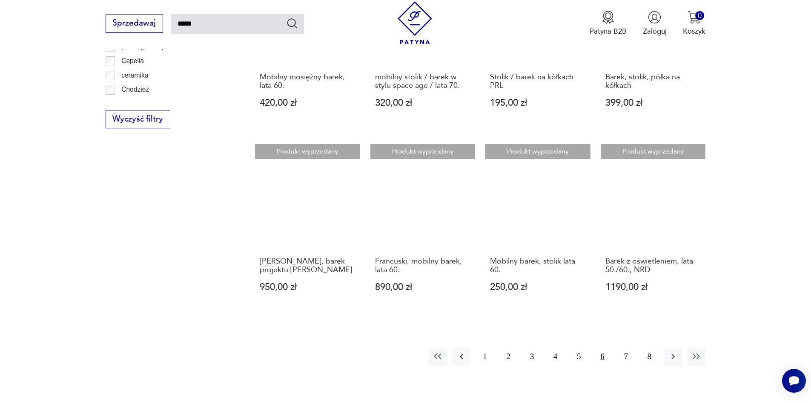
scroll to position [645, 0]
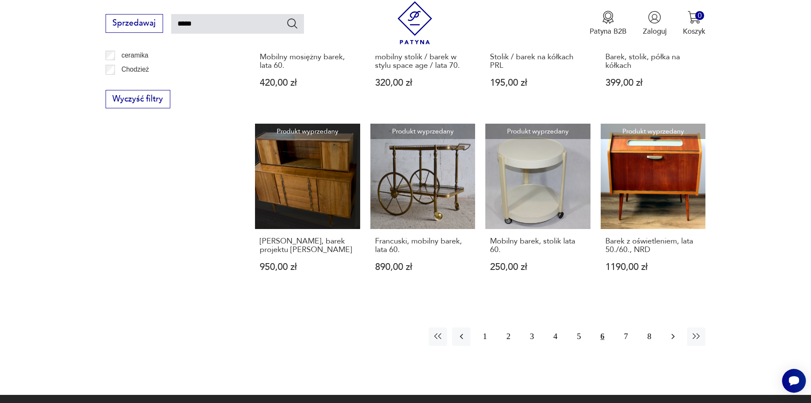
click at [670, 336] on icon "button" at bounding box center [673, 336] width 10 height 10
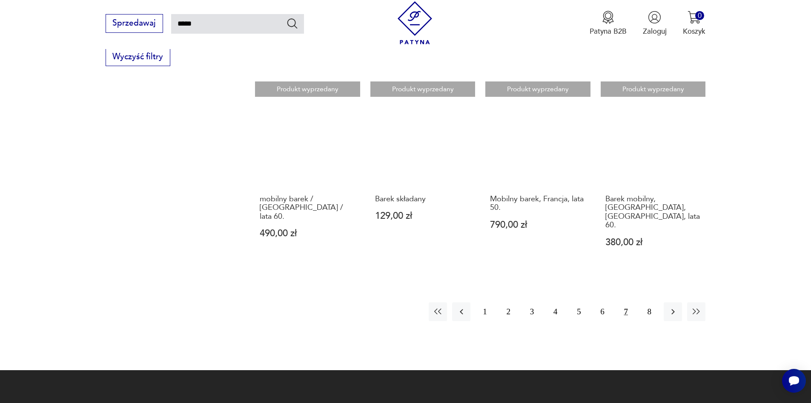
scroll to position [688, 0]
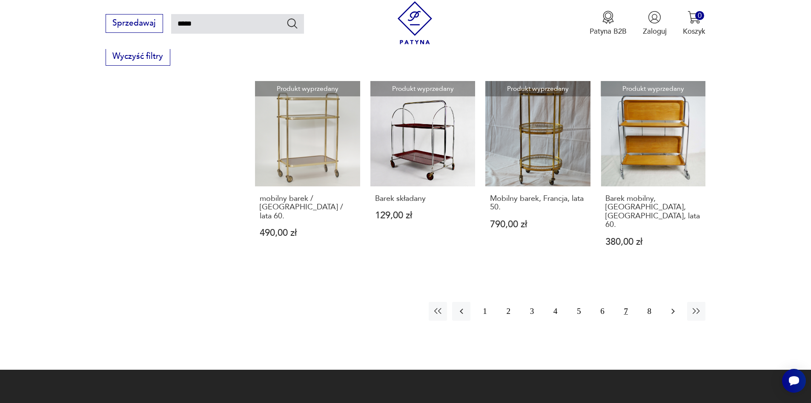
click at [673, 306] on icon "button" at bounding box center [673, 311] width 10 height 10
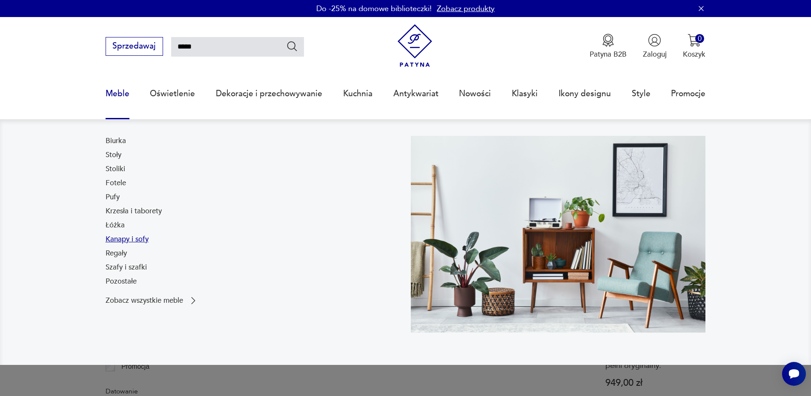
click at [124, 239] on link "Kanapy i sofy" at bounding box center [127, 239] width 43 height 10
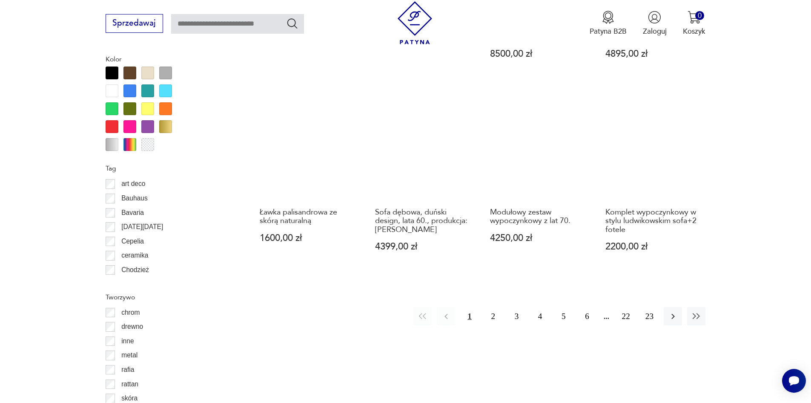
scroll to position [978, 0]
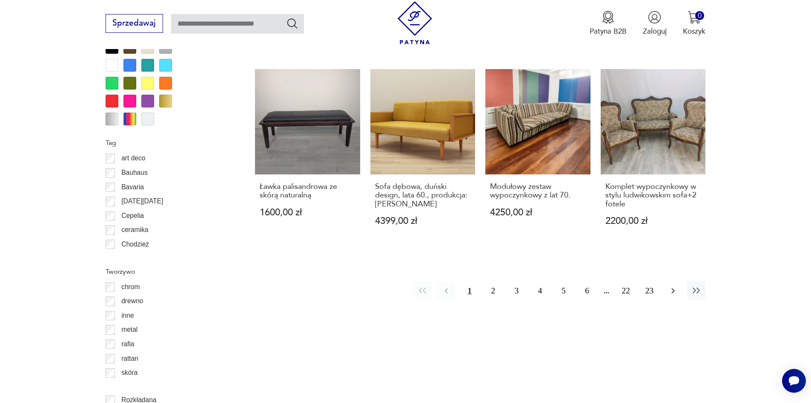
click at [673, 285] on icon "button" at bounding box center [673, 290] width 10 height 10
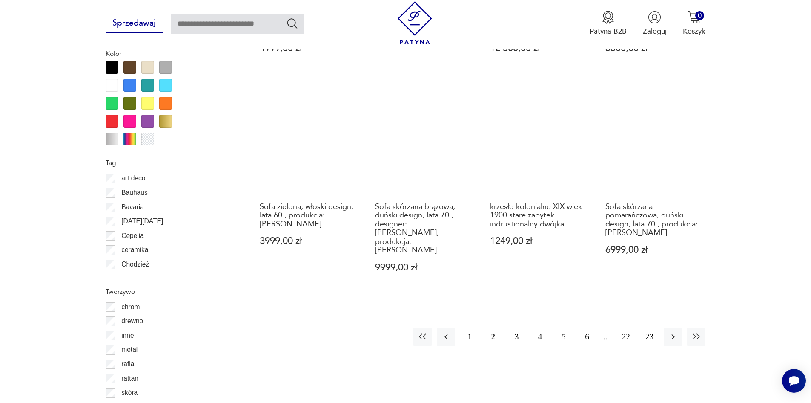
scroll to position [965, 0]
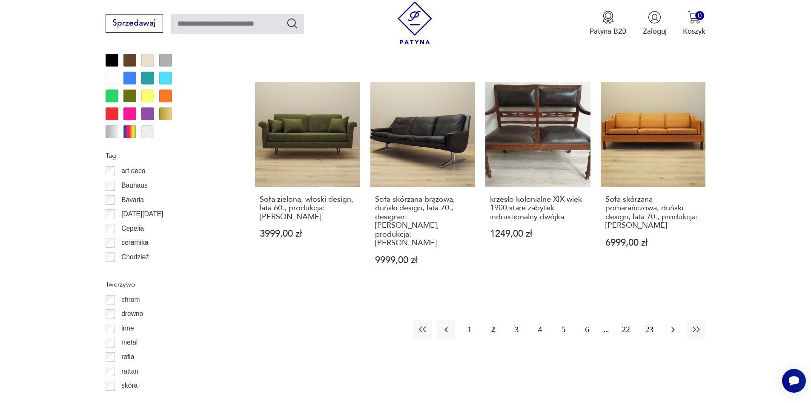
click at [668, 324] on icon "button" at bounding box center [673, 329] width 10 height 10
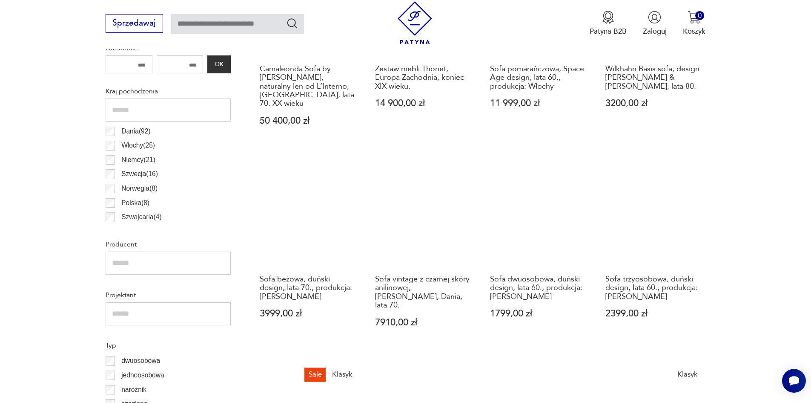
scroll to position [497, 0]
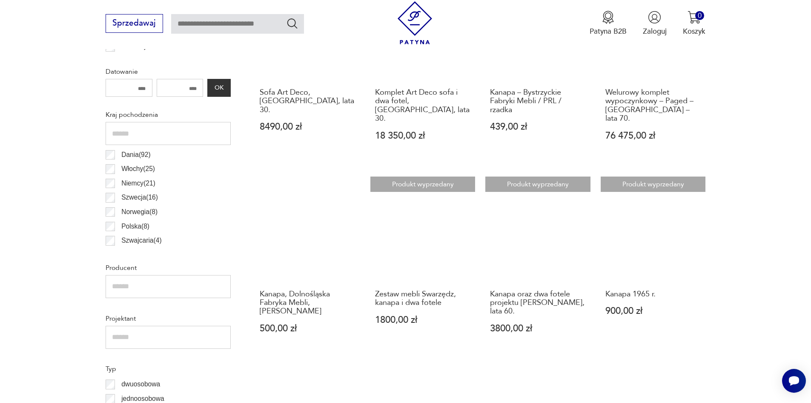
scroll to position [497, 0]
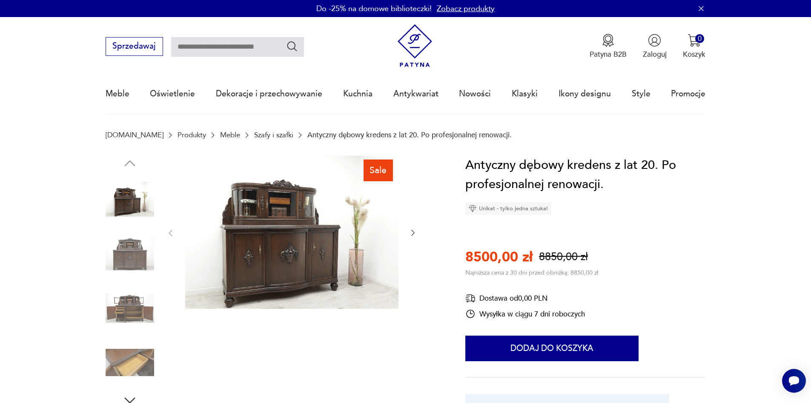
click at [301, 210] on img at bounding box center [291, 231] width 213 height 153
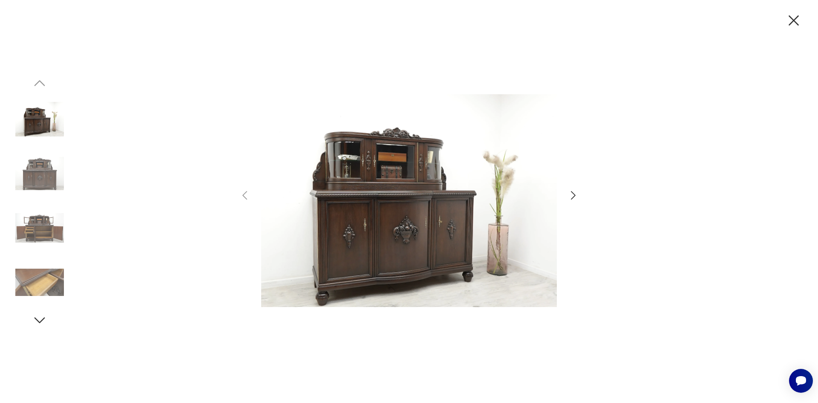
click at [574, 196] on icon "button" at bounding box center [573, 195] width 5 height 9
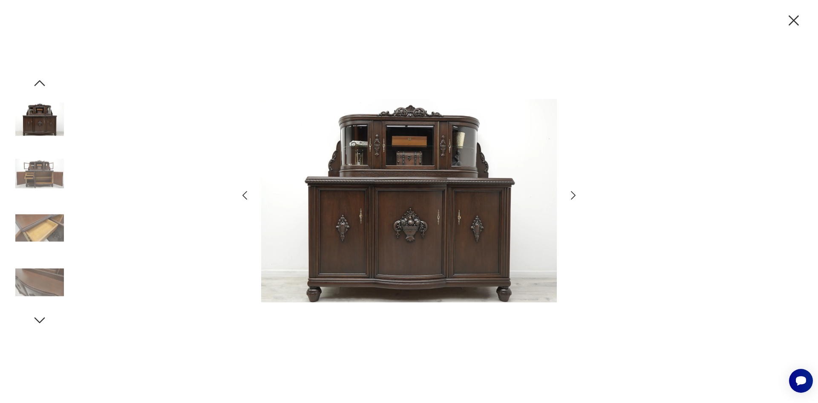
click at [574, 196] on icon "button" at bounding box center [573, 195] width 5 height 9
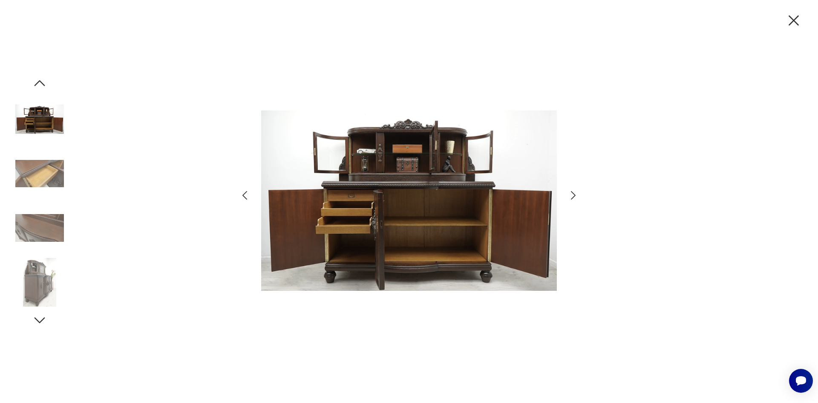
click at [574, 196] on icon "button" at bounding box center [573, 195] width 5 height 9
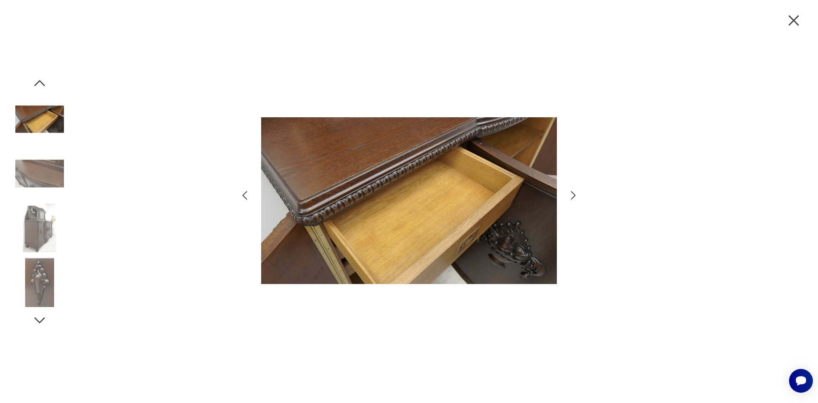
click at [795, 19] on icon "button" at bounding box center [793, 20] width 10 height 10
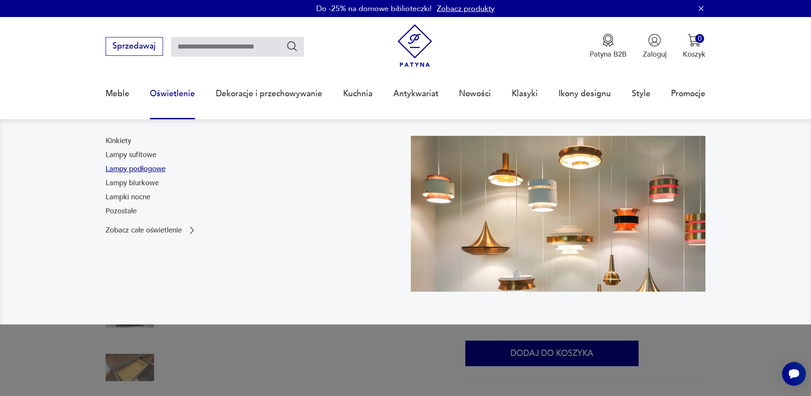
click at [147, 167] on link "Lampy podłogowe" at bounding box center [136, 169] width 60 height 10
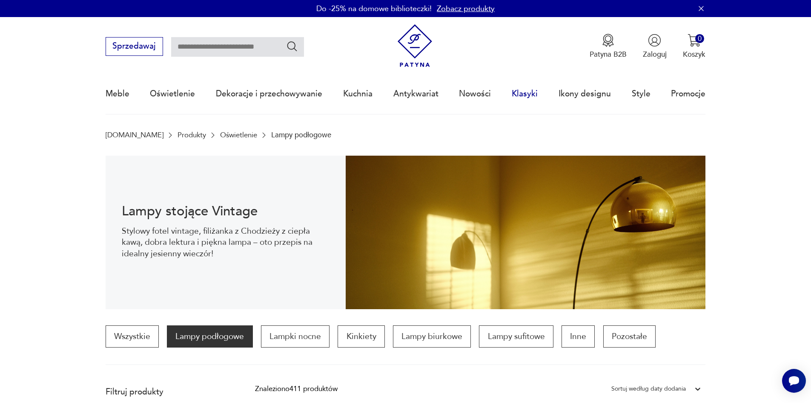
click at [524, 93] on link "Klasyki" at bounding box center [525, 93] width 26 height 39
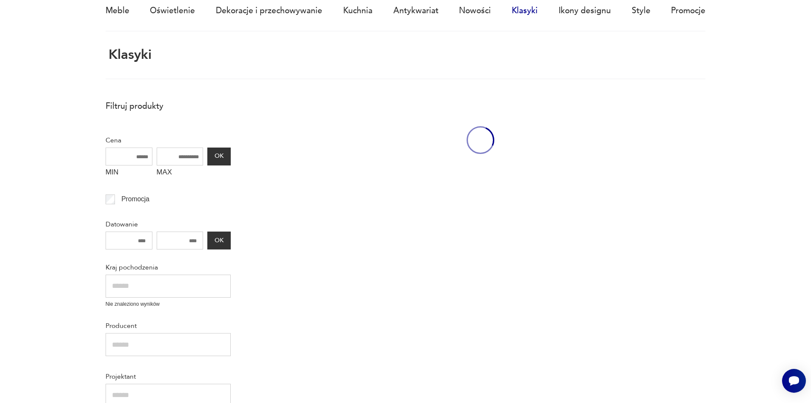
scroll to position [144, 0]
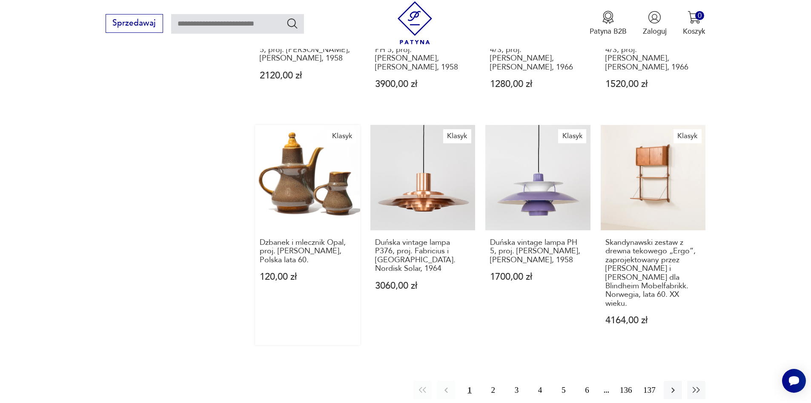
click at [305, 166] on link "Klasyk Dzbanek i mlecznik Opal, proj. [PERSON_NAME], Polska lata 60. 120,00 zł" at bounding box center [307, 235] width 105 height 220
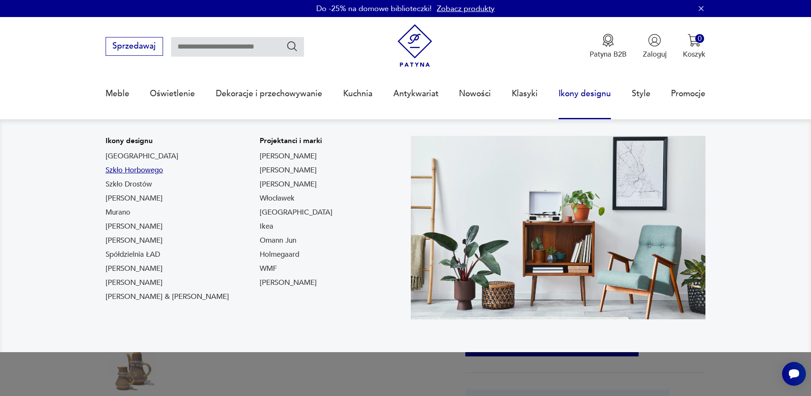
click at [150, 171] on link "Szkło Horbowego" at bounding box center [135, 170] width 58 height 10
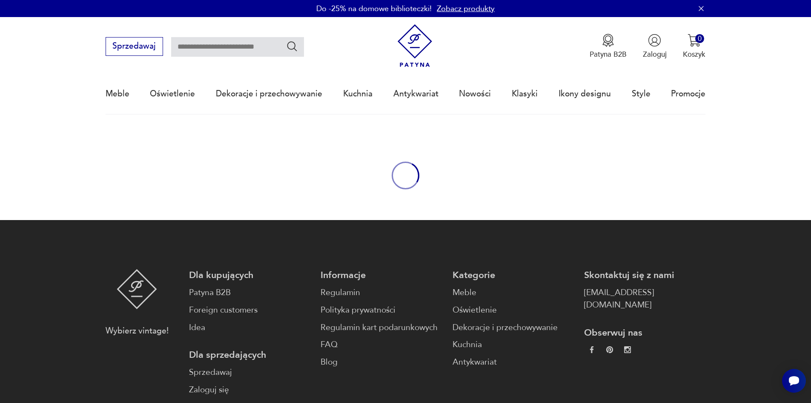
type input "*******"
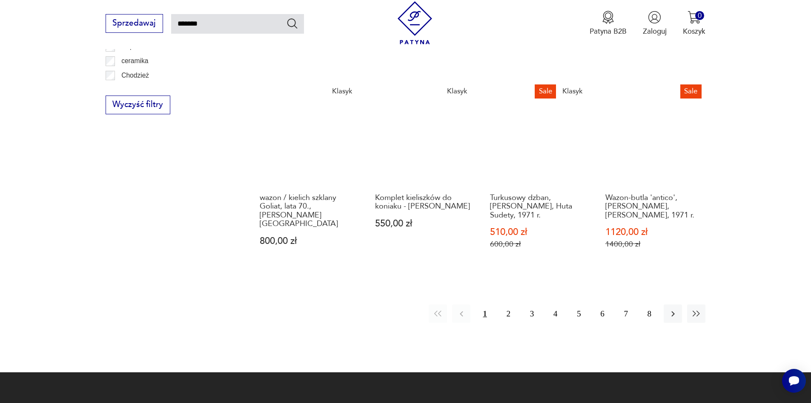
scroll to position [783, 0]
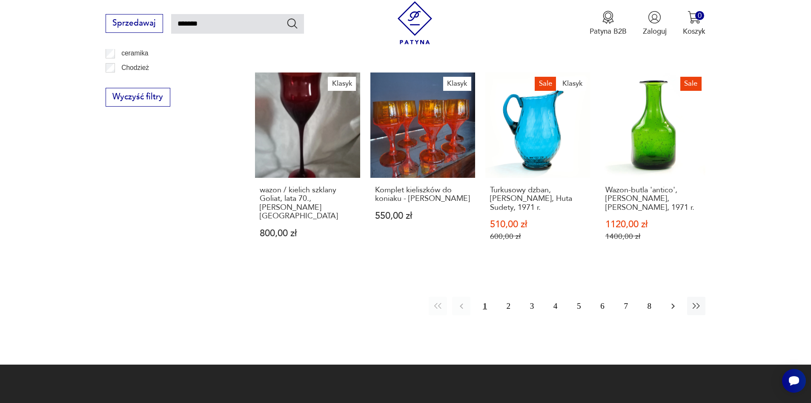
click at [673, 303] on icon "button" at bounding box center [673, 306] width 3 height 6
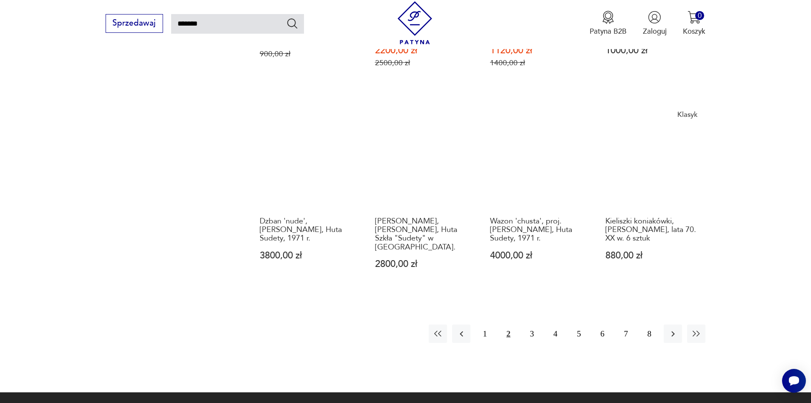
scroll to position [731, 0]
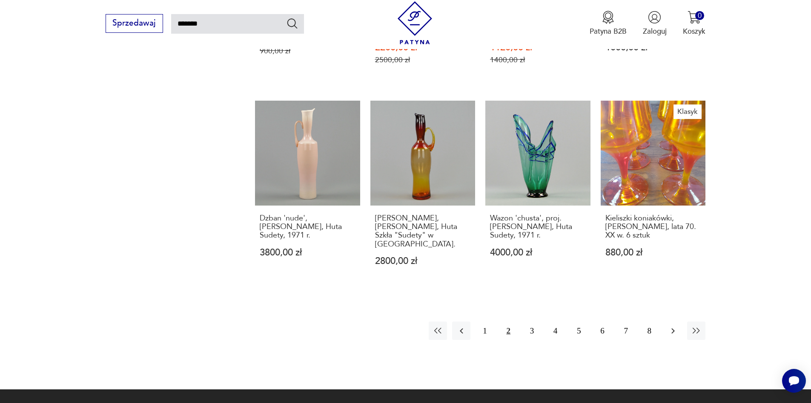
click at [671, 330] on icon "button" at bounding box center [673, 330] width 10 height 10
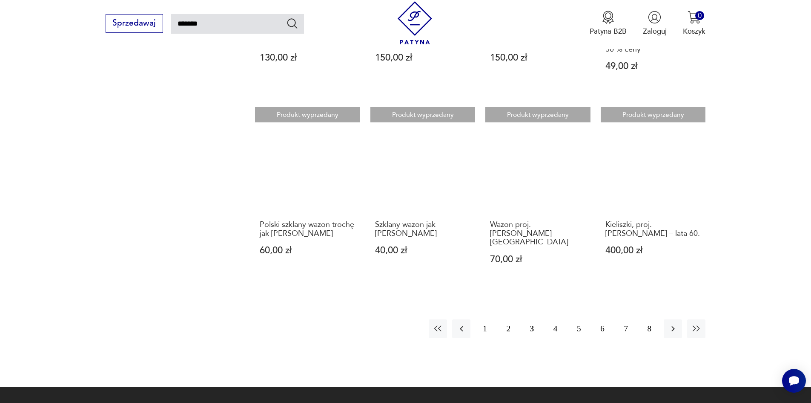
scroll to position [731, 0]
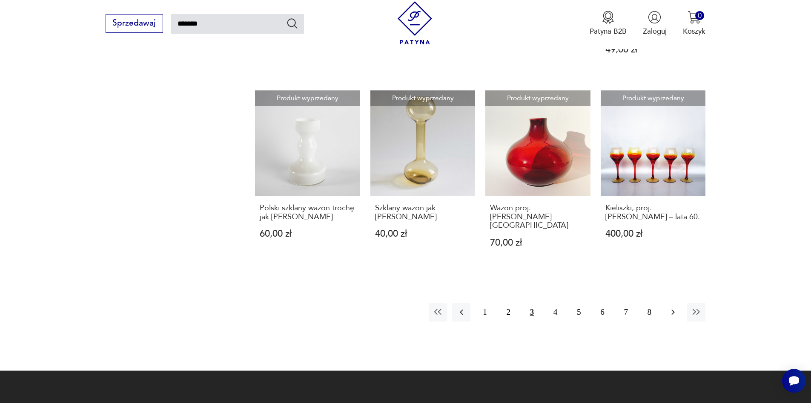
click at [673, 309] on icon "button" at bounding box center [673, 312] width 3 height 6
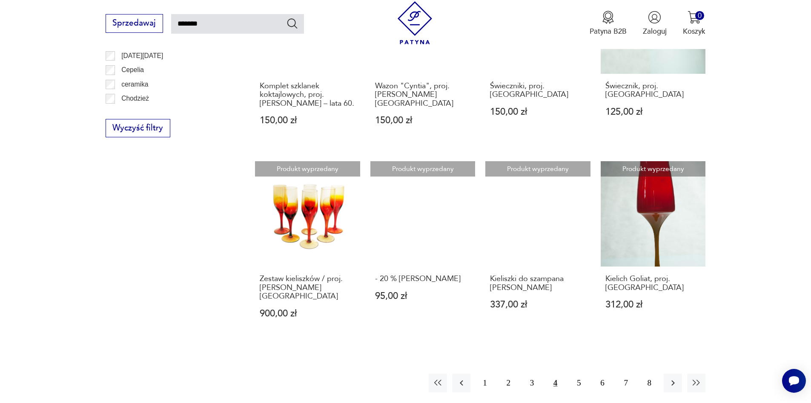
scroll to position [645, 0]
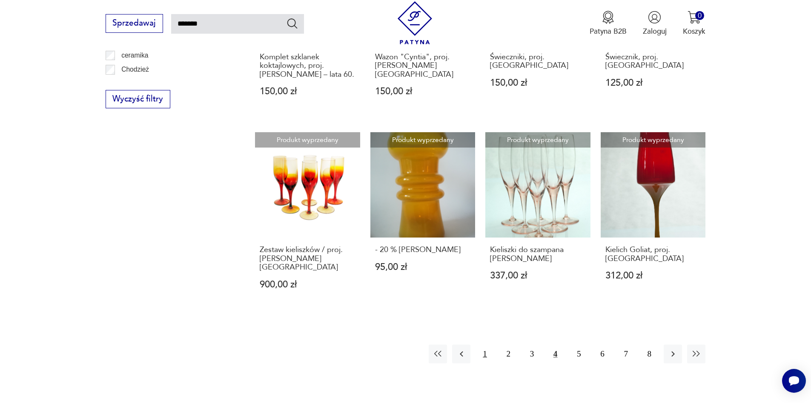
click at [484, 353] on button "1" at bounding box center [485, 353] width 18 height 18
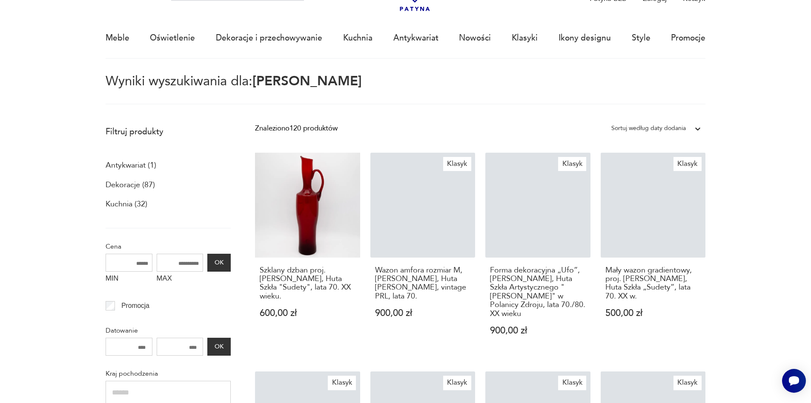
scroll to position [49, 0]
